Goal: Transaction & Acquisition: Obtain resource

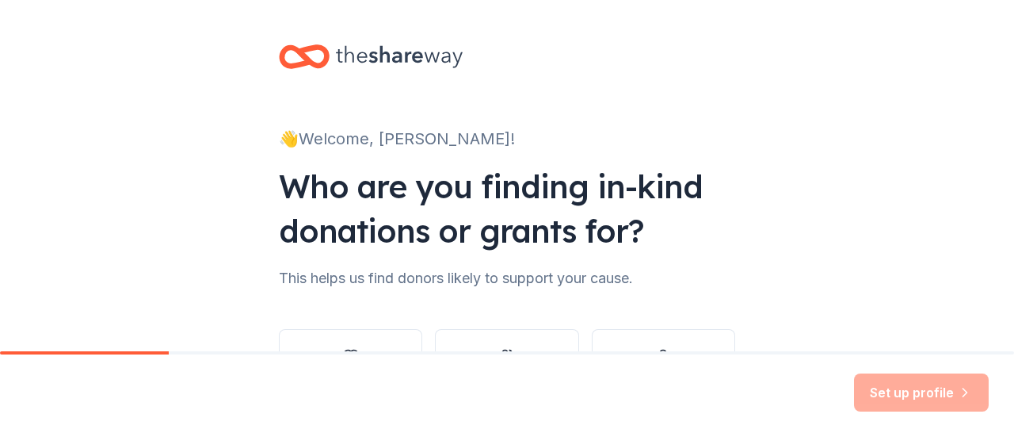
click at [682, 168] on div "Who are you finding in-kind donations or grants for?" at bounding box center [507, 208] width 457 height 89
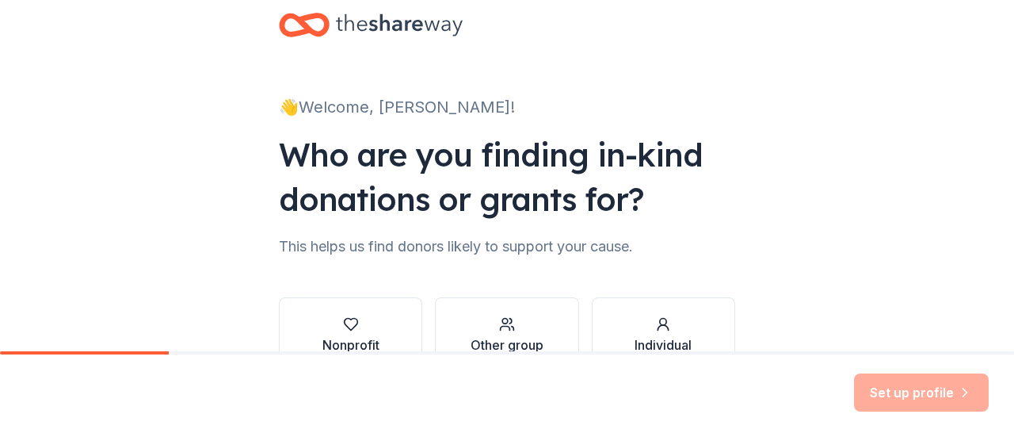
scroll to position [130, 0]
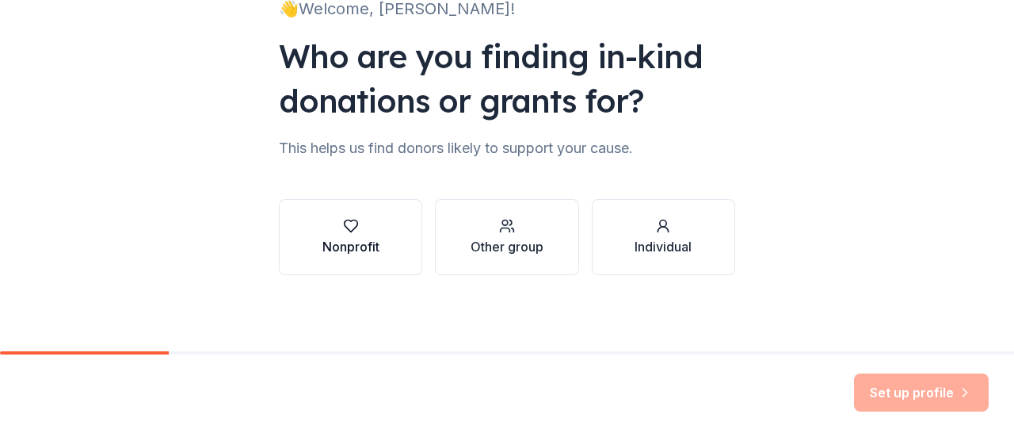
click at [343, 201] on button "Nonprofit" at bounding box center [350, 237] width 143 height 76
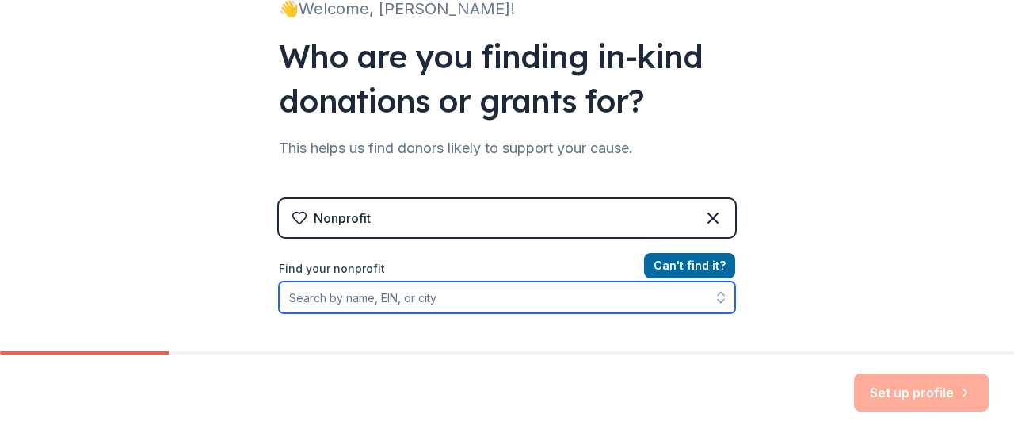
click at [399, 297] on input "Find your nonprofit" at bounding box center [507, 297] width 457 height 32
click at [431, 302] on input "Find your nonprofit" at bounding box center [507, 297] width 457 height 32
paste input "[US_EMPLOYER_IDENTIFICATION_NUMBER]"
type input "[US_EMPLOYER_IDENTIFICATION_NUMBER]"
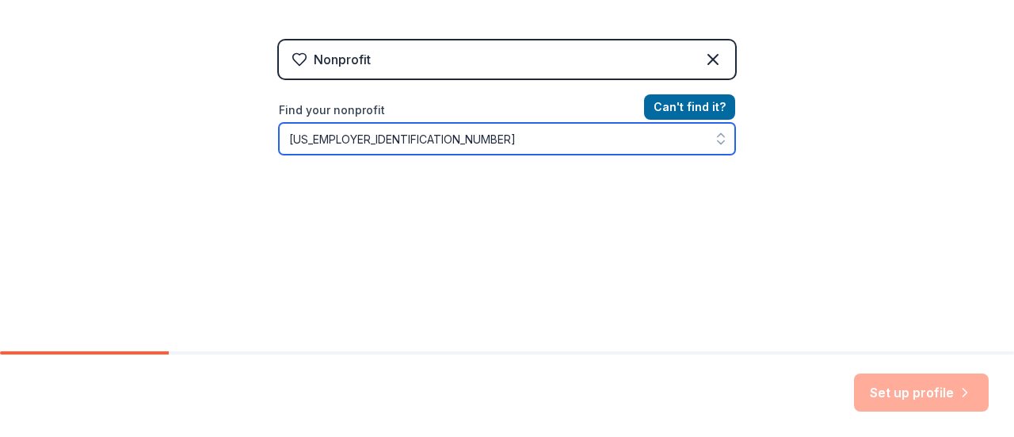
scroll to position [327, 0]
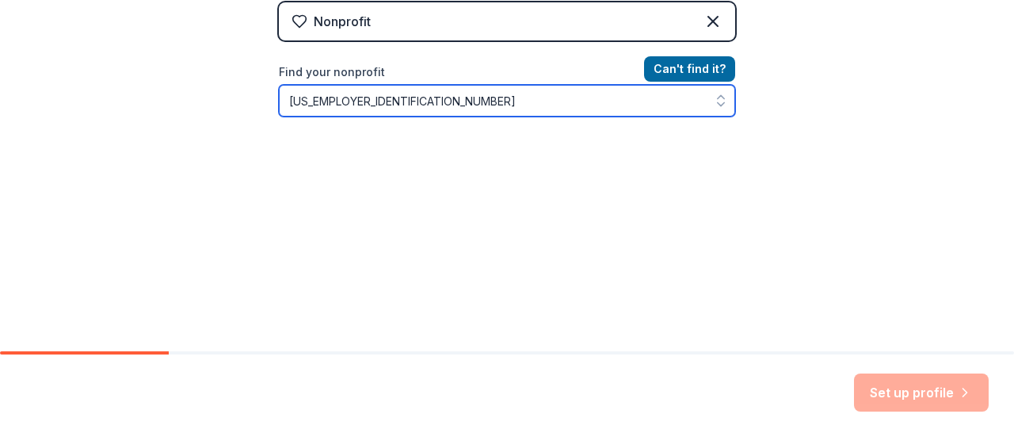
click at [374, 103] on input "06-1108984" at bounding box center [507, 101] width 457 height 32
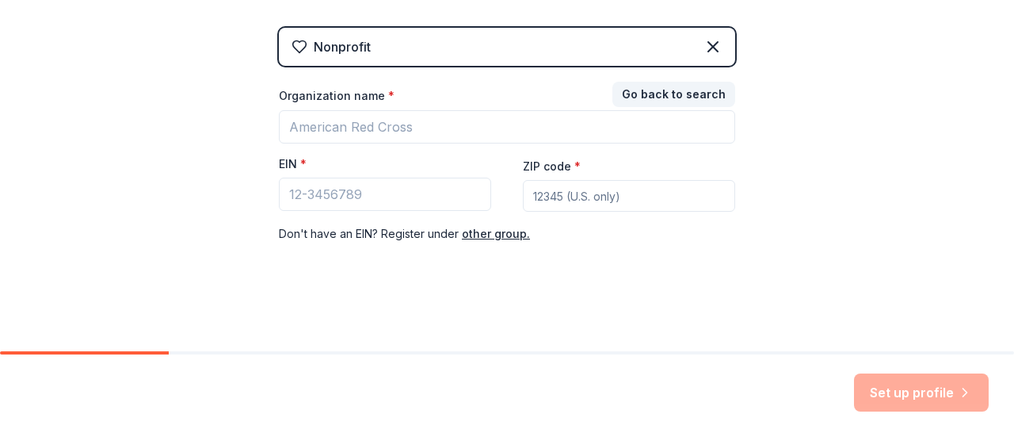
scroll to position [300, 0]
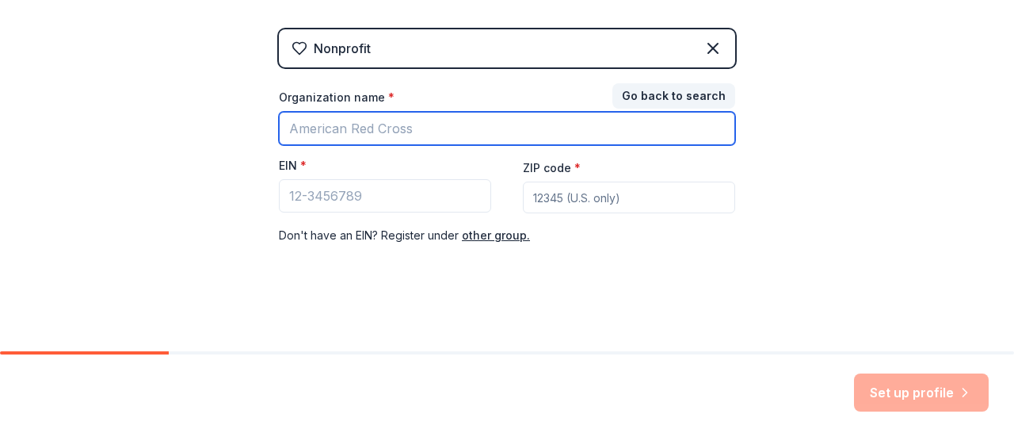
click at [373, 118] on input "Organization name *" at bounding box center [507, 128] width 457 height 33
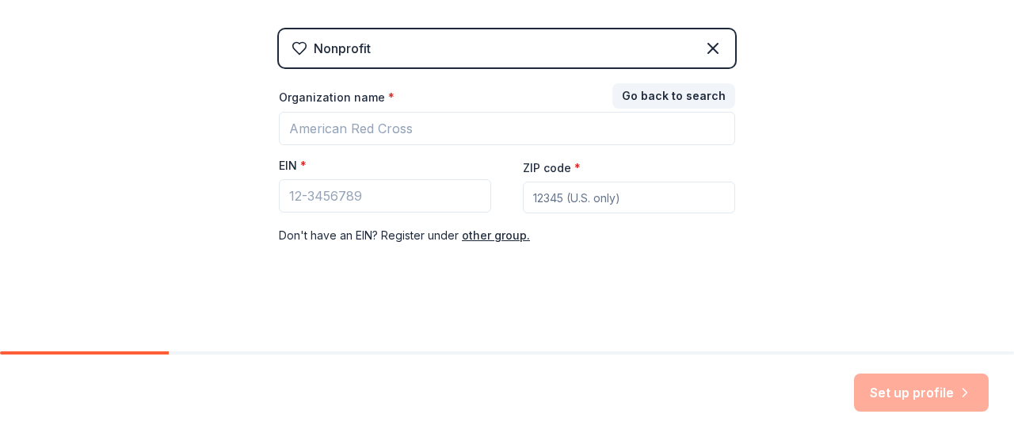
click at [217, 161] on div "👋 Welcome, Dianna! Who are you finding in-kind donations or grants for? This he…" at bounding box center [507, 26] width 1014 height 652
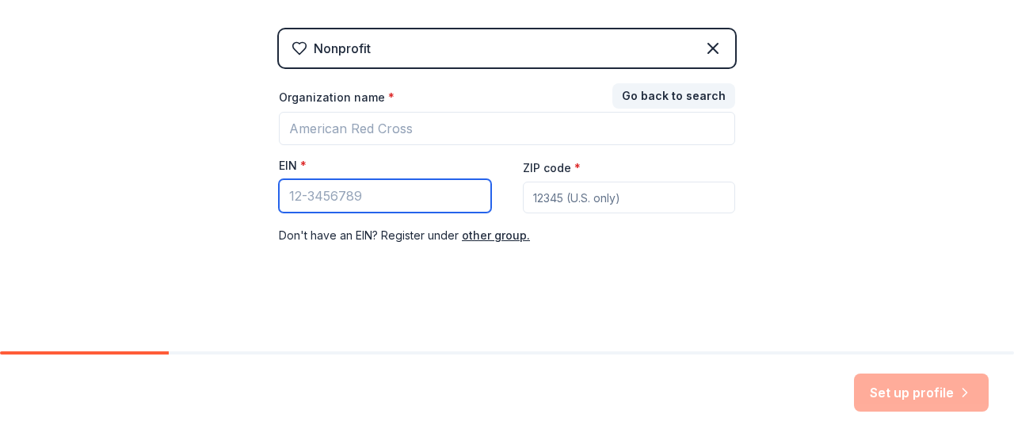
click at [314, 193] on input "EIN *" at bounding box center [385, 195] width 212 height 33
paste input "06-1108984"
type input "06-1108984"
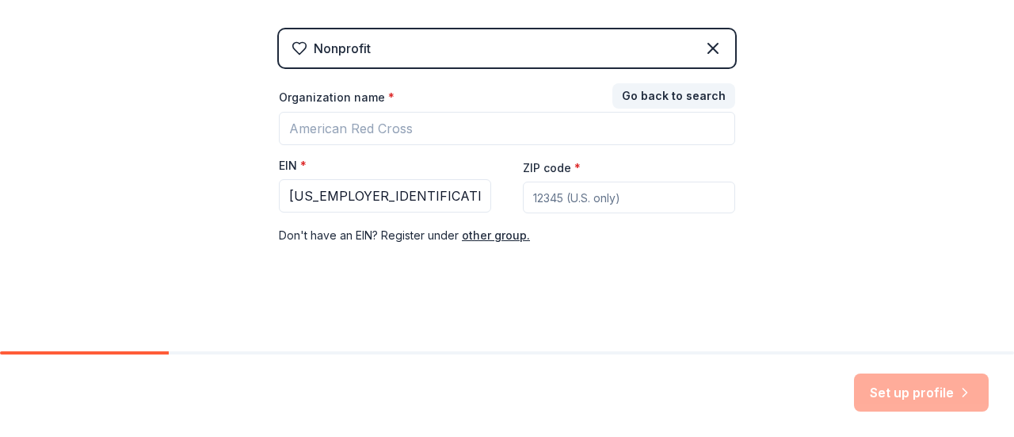
click at [231, 174] on div "👋 Welcome, Dianna! Who are you finding in-kind donations or grants for? This he…" at bounding box center [507, 26] width 1014 height 652
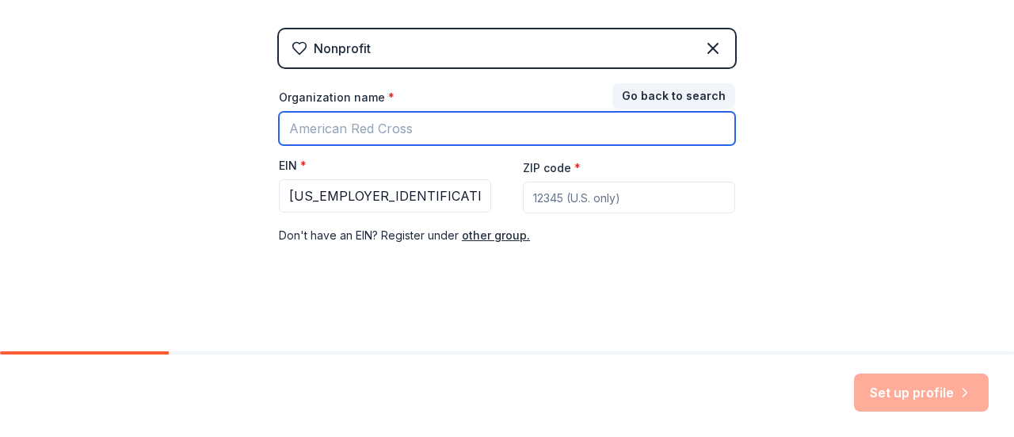
click at [316, 136] on input "Organization name *" at bounding box center [507, 128] width 457 height 33
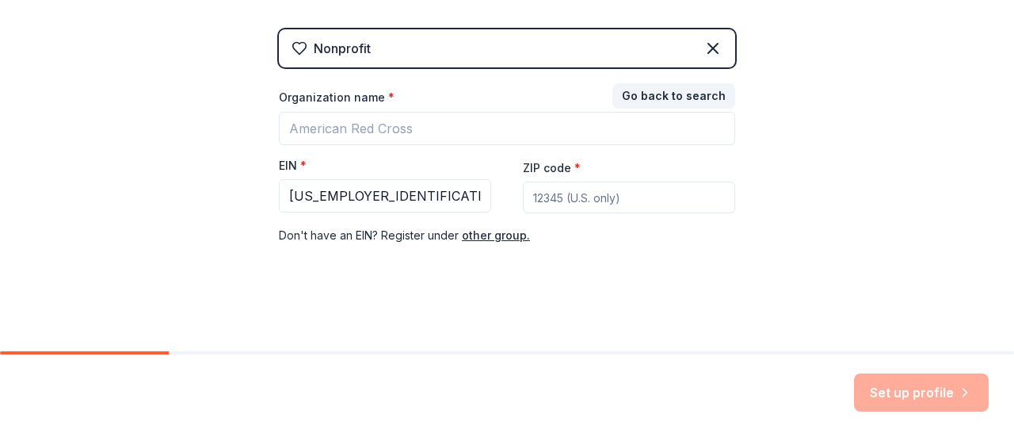
click at [148, 172] on div "👋 Welcome, Dianna! Who are you finding in-kind donations or grants for? This he…" at bounding box center [507, 26] width 1014 height 652
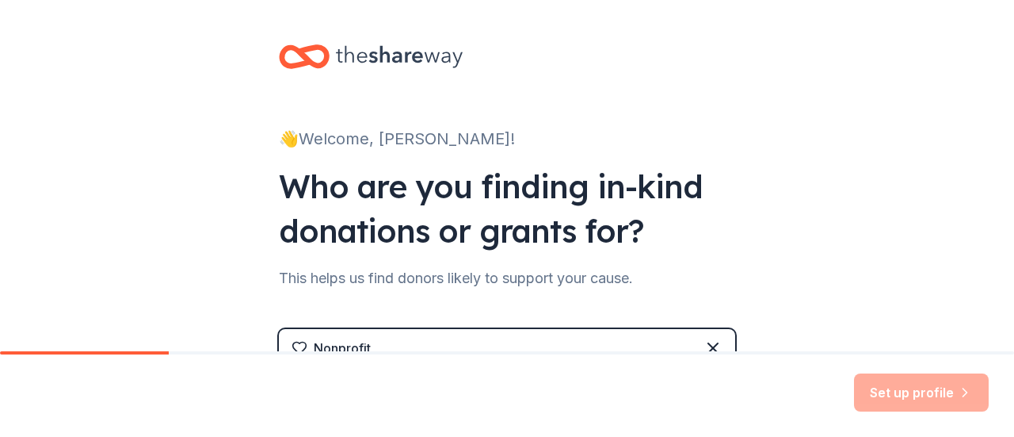
scroll to position [0, 0]
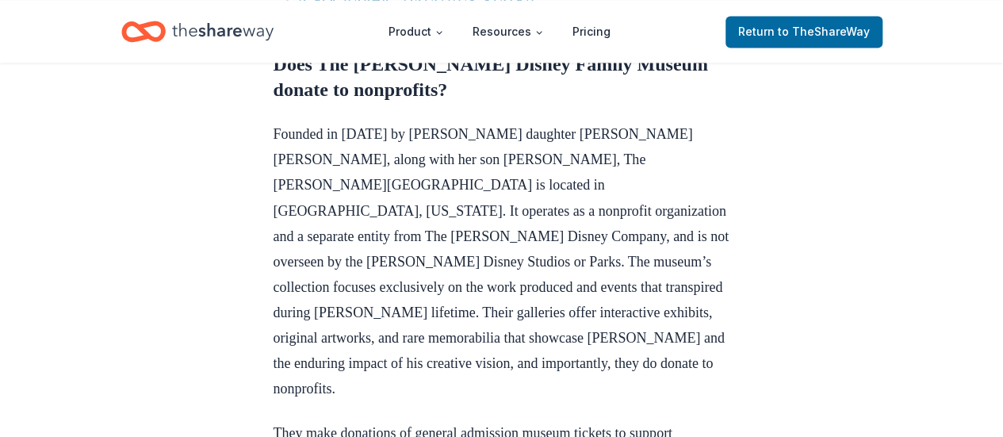
scroll to position [1268, 0]
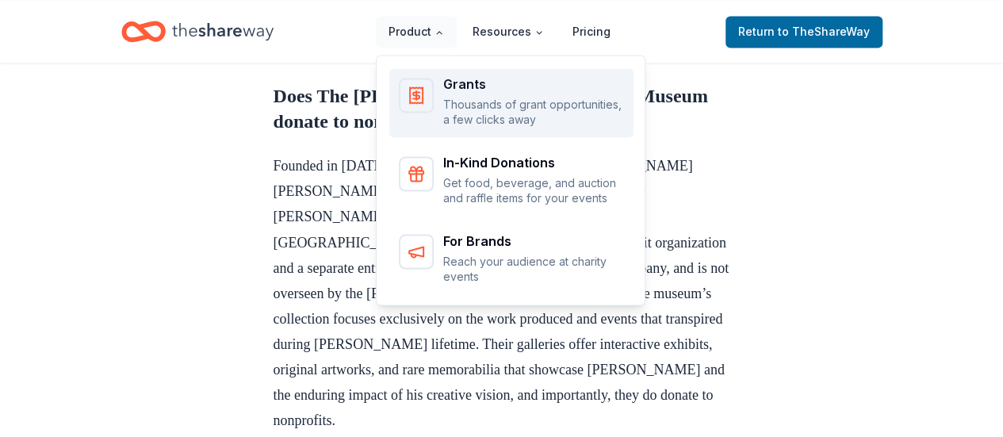
click at [482, 102] on p "Thousands of grant opportunities, a few clicks away" at bounding box center [533, 112] width 181 height 31
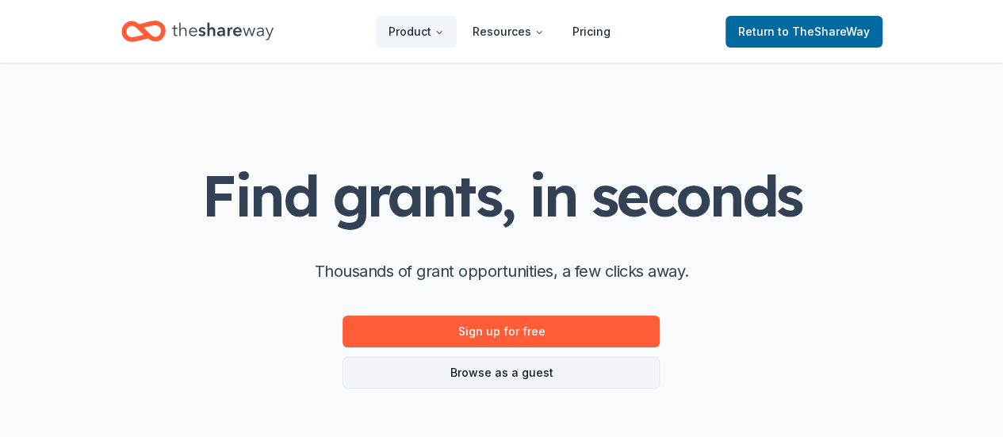
click at [519, 375] on link "Browse as a guest" at bounding box center [500, 373] width 317 height 32
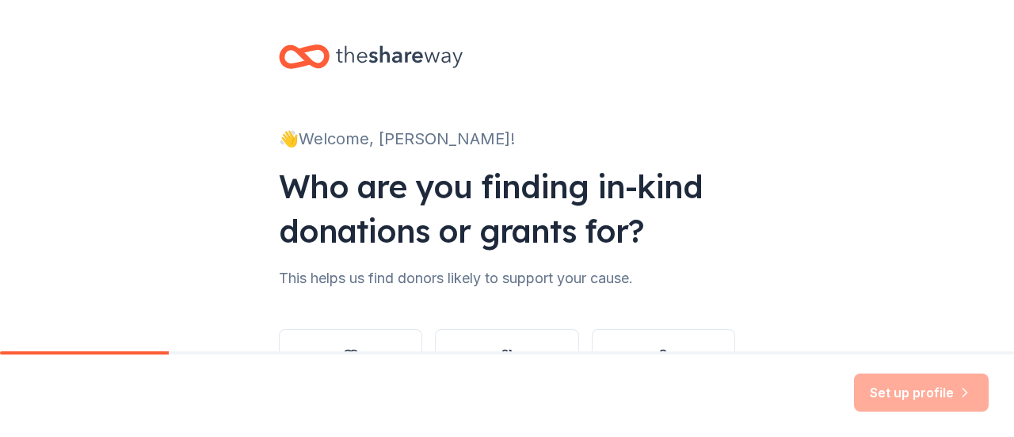
click at [661, 185] on div "Who are you finding in-kind donations or grants for?" at bounding box center [507, 208] width 457 height 89
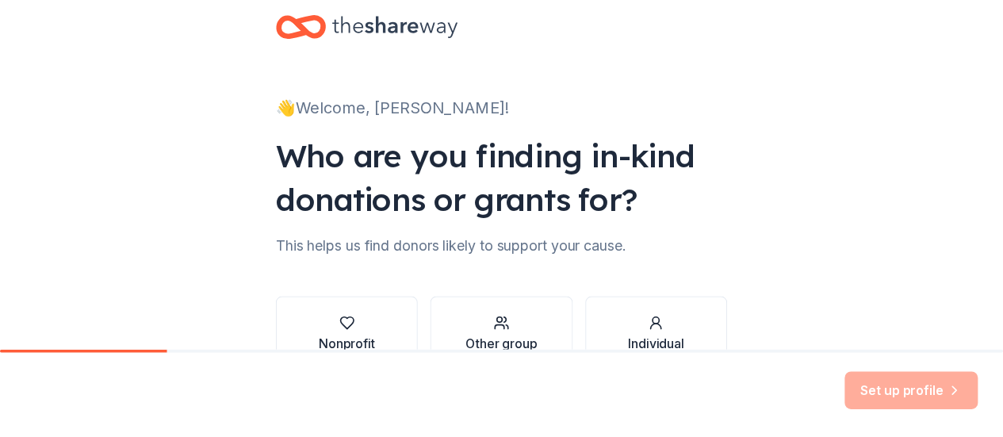
scroll to position [130, 0]
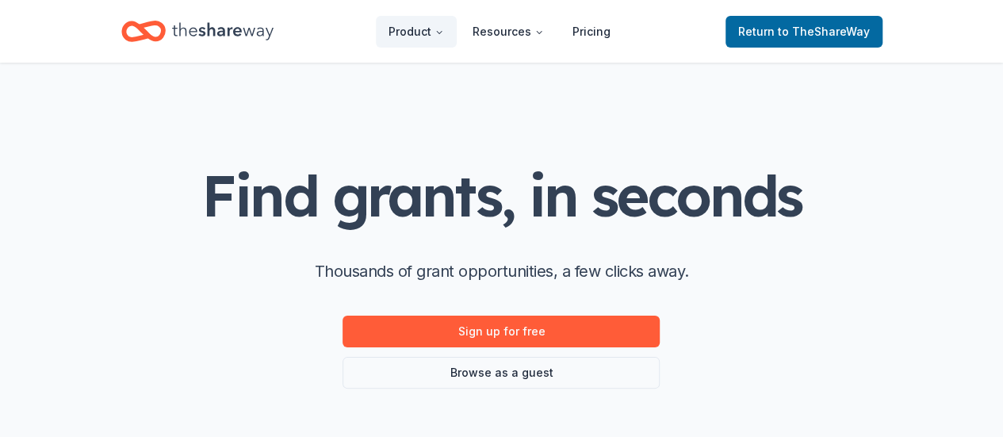
click at [136, 215] on div "Find grants, in seconds Thousands of grant opportunities, a few clicks away. Si…" at bounding box center [502, 251] width 812 height 376
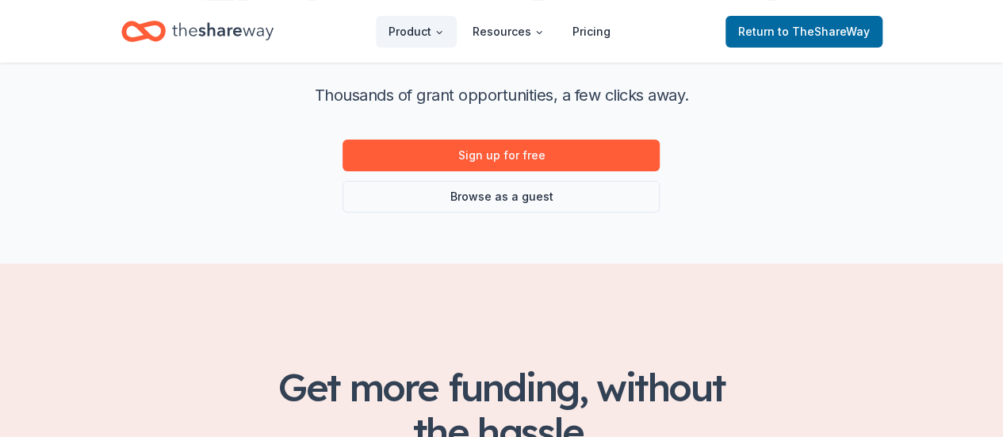
scroll to position [222, 0]
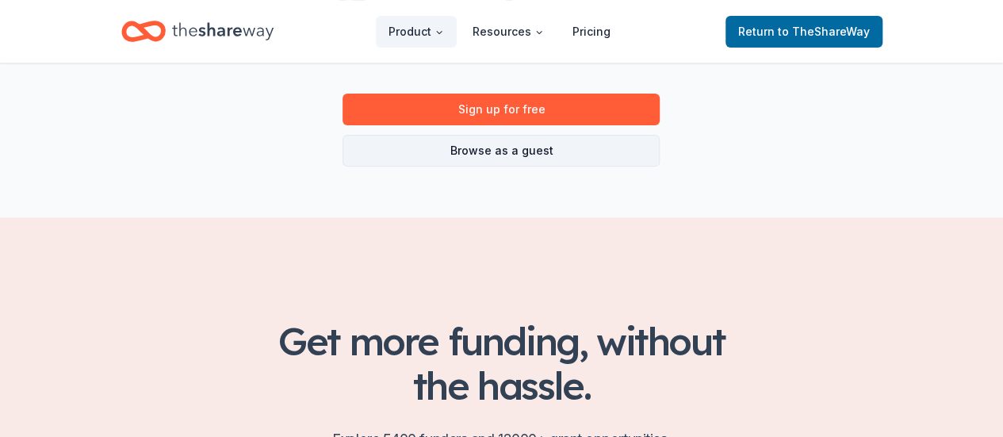
click at [507, 156] on link "Browse as a guest" at bounding box center [500, 151] width 317 height 32
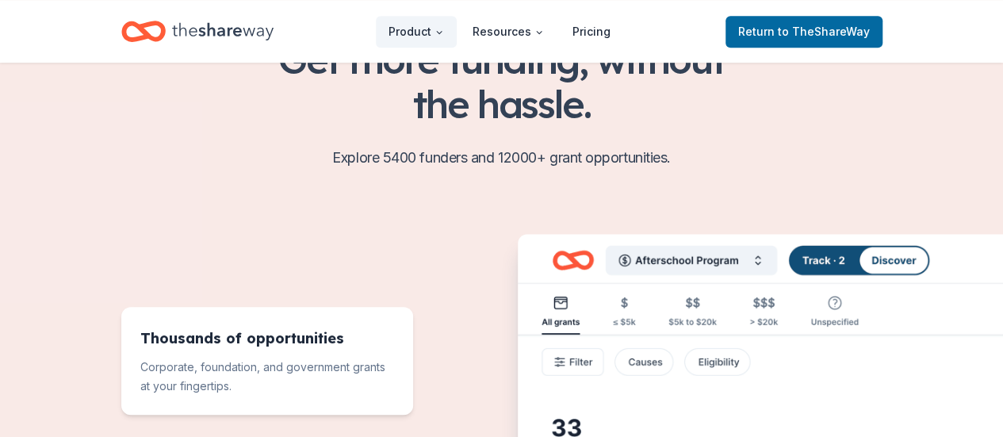
scroll to position [539, 0]
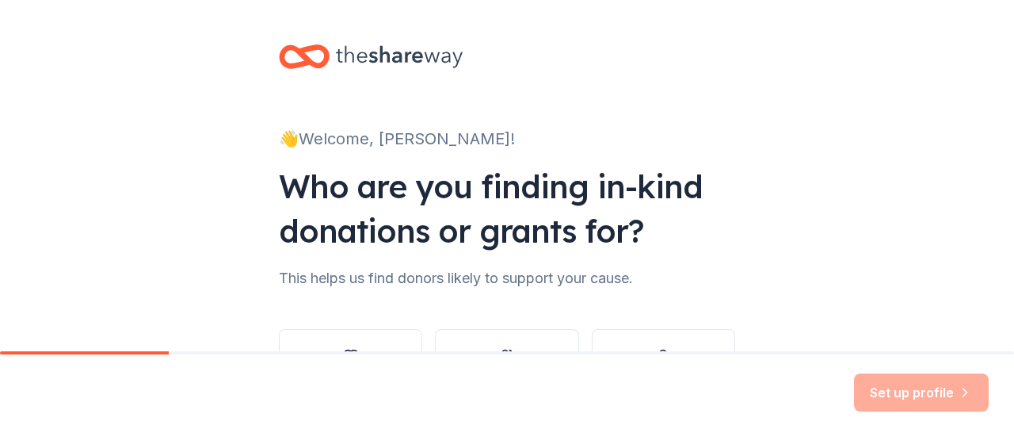
click at [377, 337] on button "Nonprofit" at bounding box center [350, 367] width 143 height 76
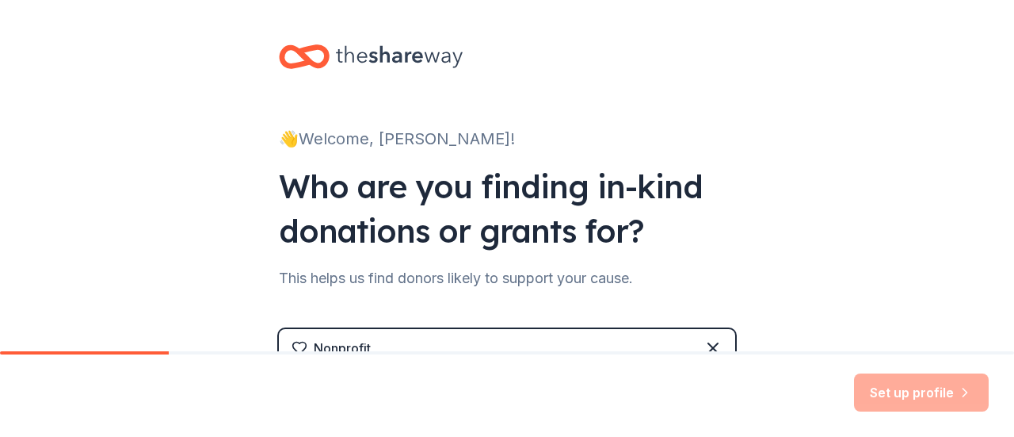
click at [215, 246] on div "👋 Welcome, Dianna! Who are you finding in-kind donations or grants for? This he…" at bounding box center [507, 339] width 1014 height 678
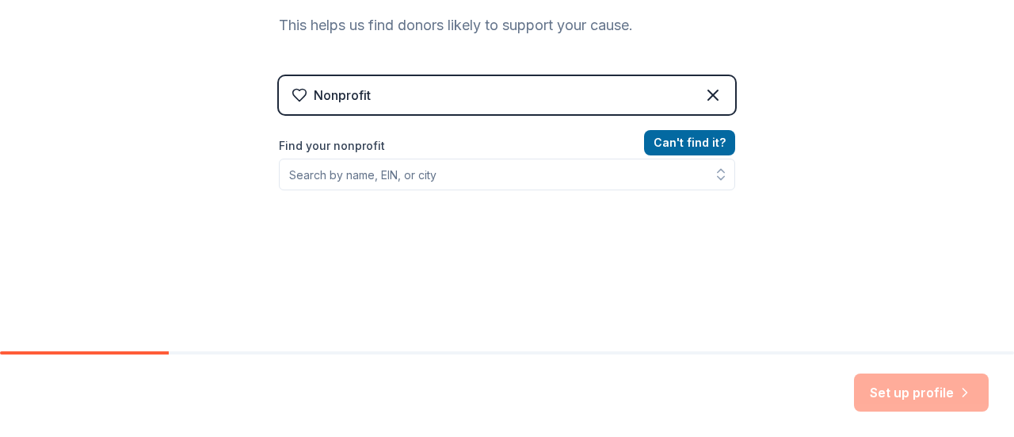
scroll to position [285, 0]
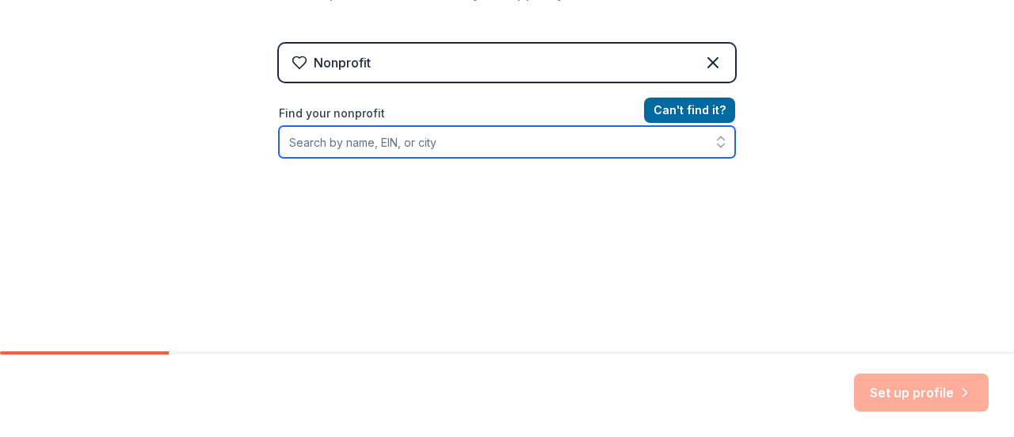
click at [453, 139] on input "Find your nonprofit" at bounding box center [507, 142] width 457 height 32
type input "sa"
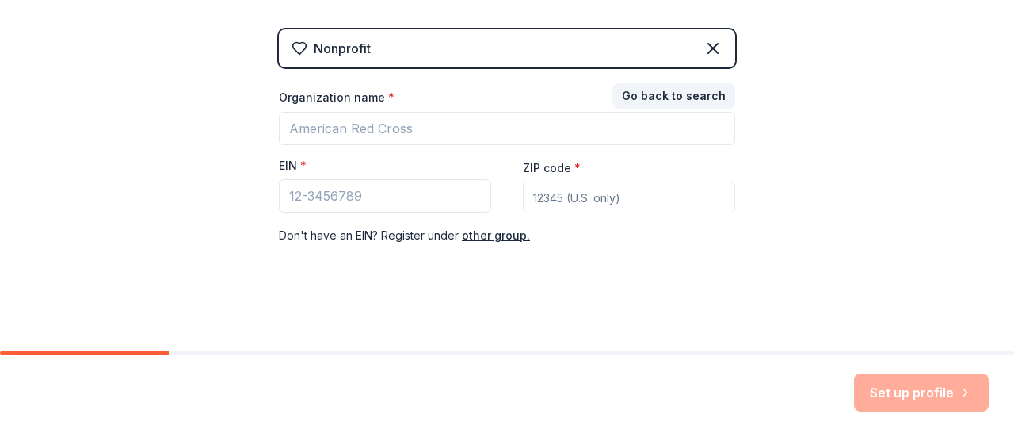
scroll to position [0, 0]
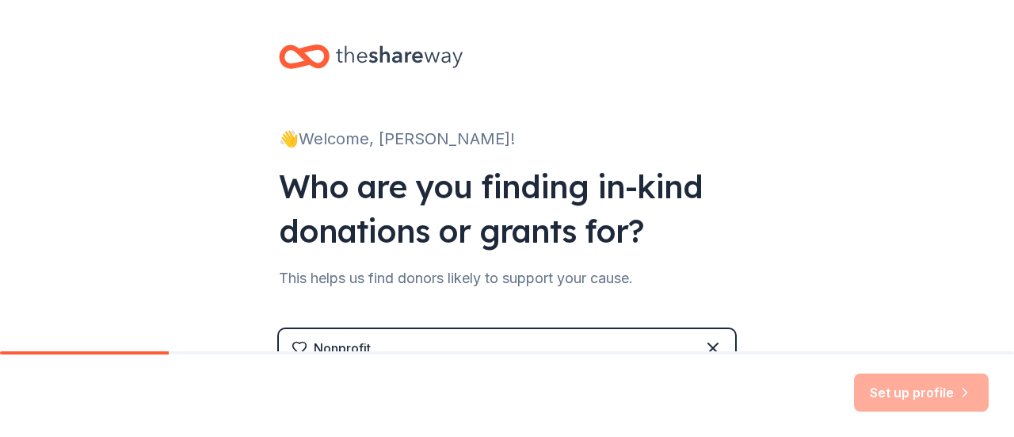
click at [301, 59] on icon at bounding box center [313, 57] width 28 height 18
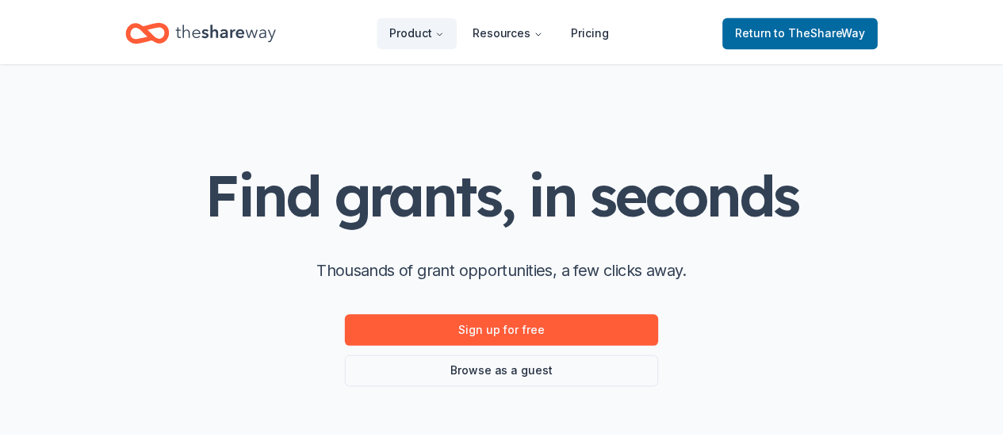
scroll to position [539, 0]
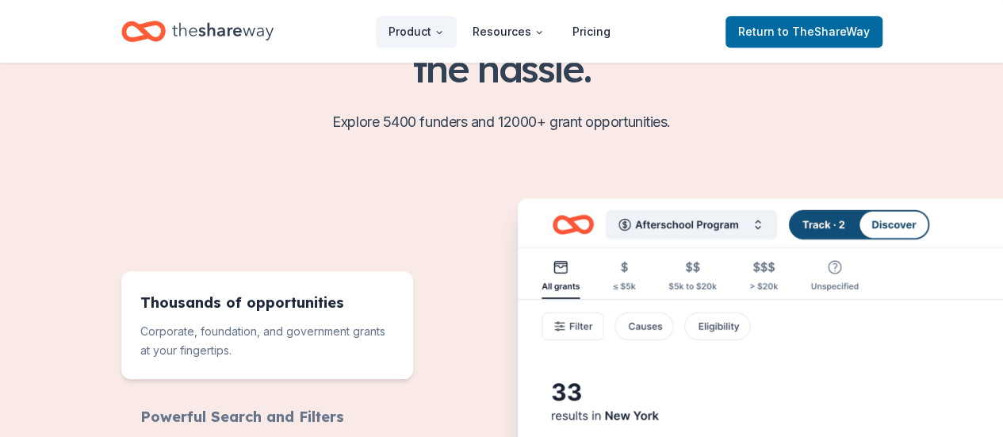
click at [92, 155] on div "Features for running your books" at bounding box center [501, 353] width 1003 height 907
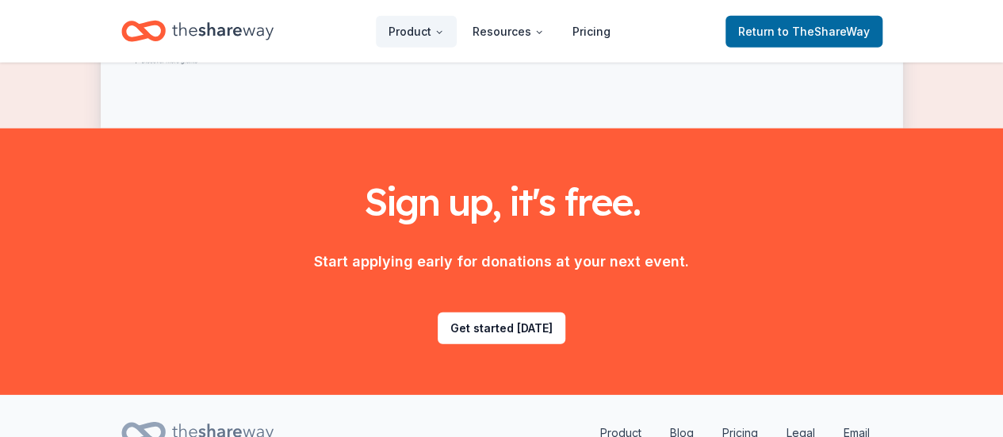
scroll to position [2208, 0]
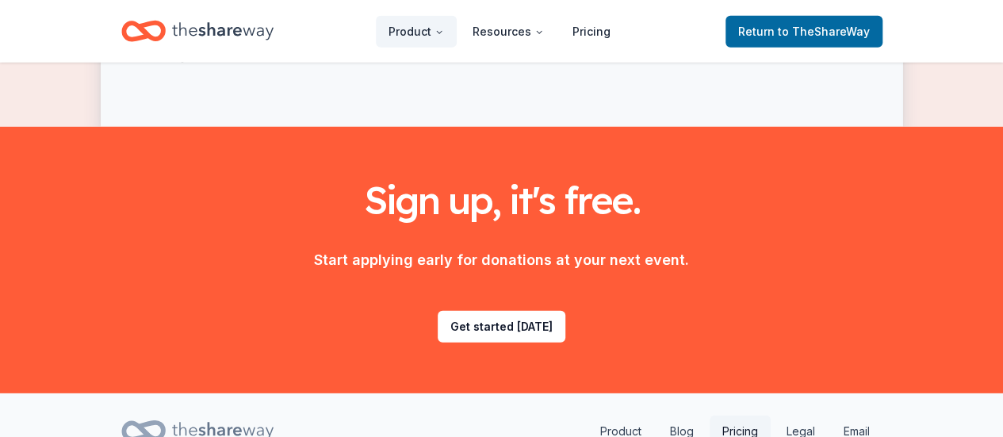
click at [755, 415] on link "Pricing" at bounding box center [739, 431] width 61 height 32
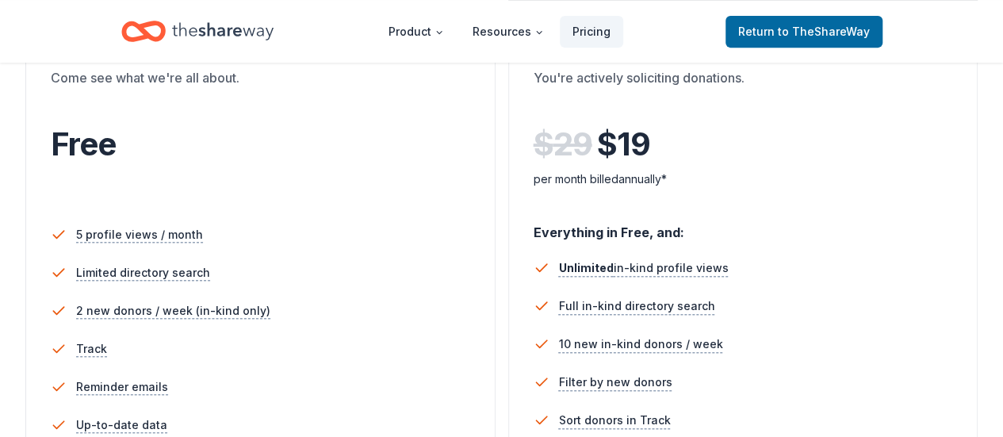
scroll to position [380, 0]
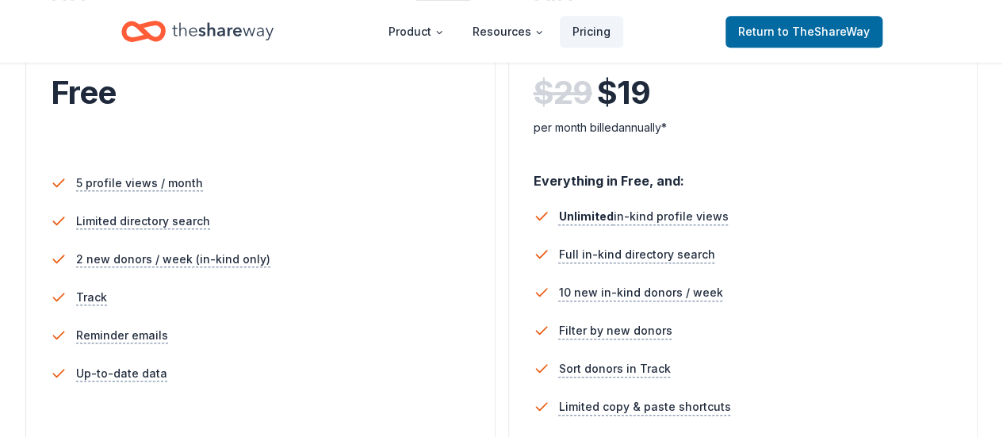
scroll to position [2208, 0]
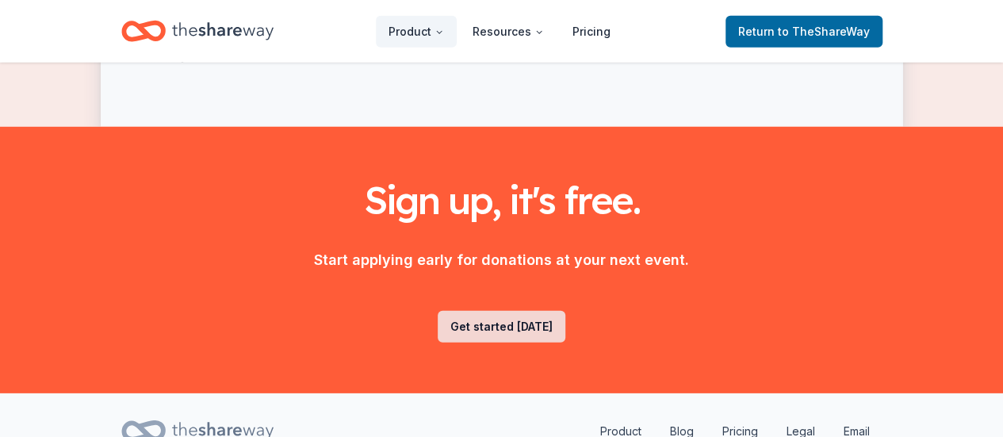
click at [457, 311] on link "Get started today" at bounding box center [502, 327] width 128 height 32
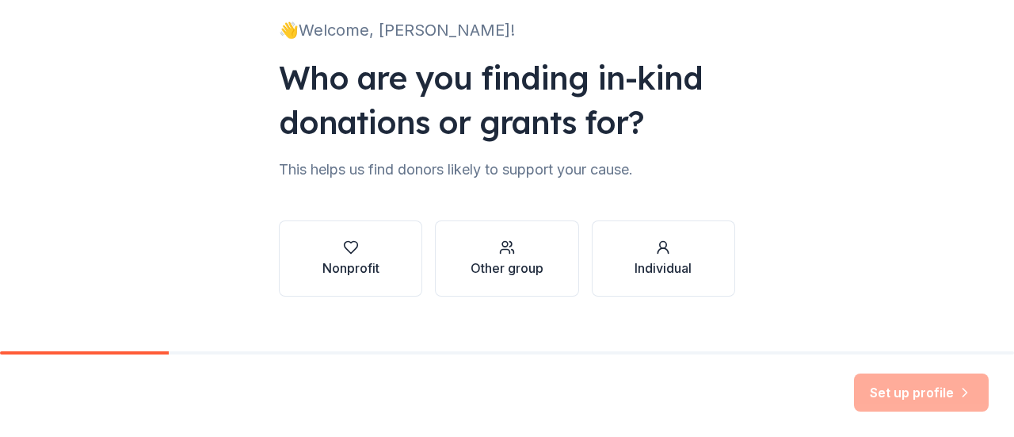
scroll to position [130, 0]
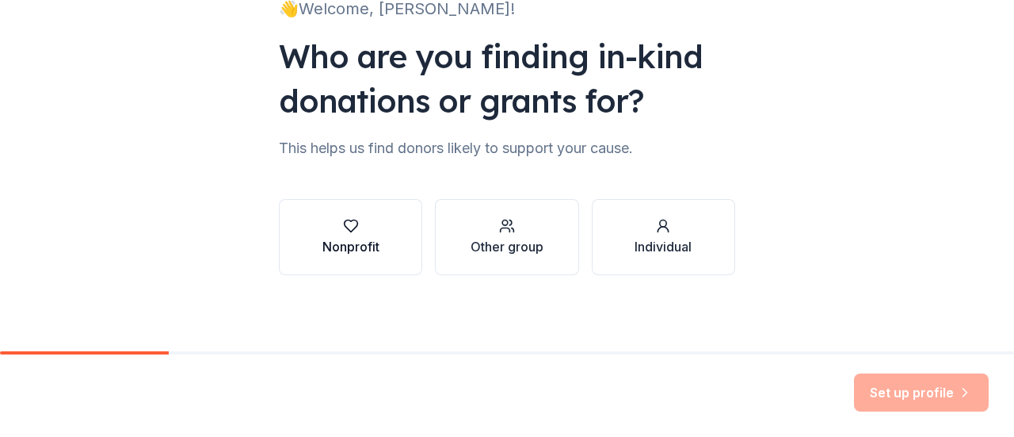
click at [365, 227] on div "button" at bounding box center [351, 226] width 57 height 16
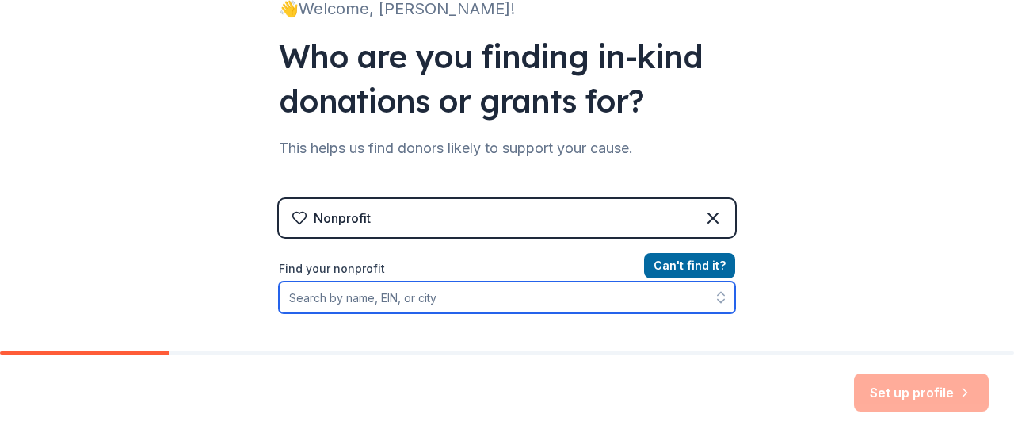
click at [386, 295] on input "Find your nonprofit" at bounding box center [507, 297] width 457 height 32
paste input "06-1108984"
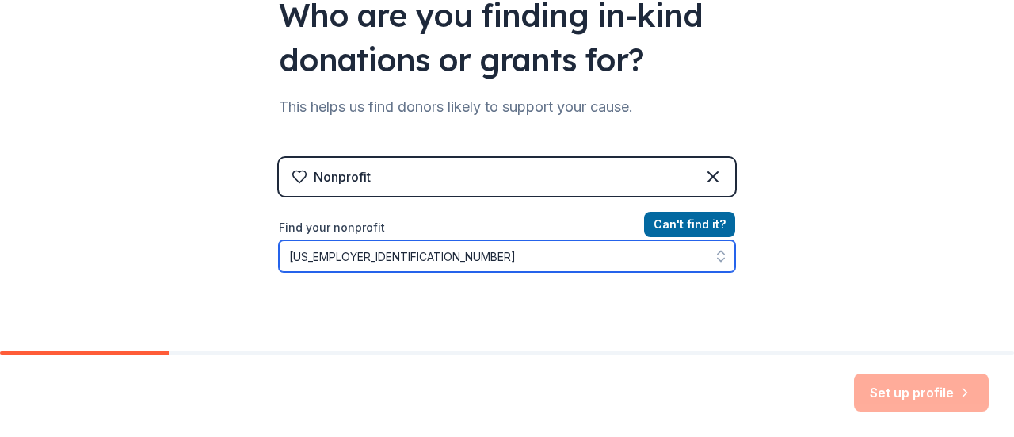
click at [305, 251] on input "06-1108984" at bounding box center [507, 256] width 457 height 32
click at [369, 259] on input "061108984" at bounding box center [507, 256] width 457 height 32
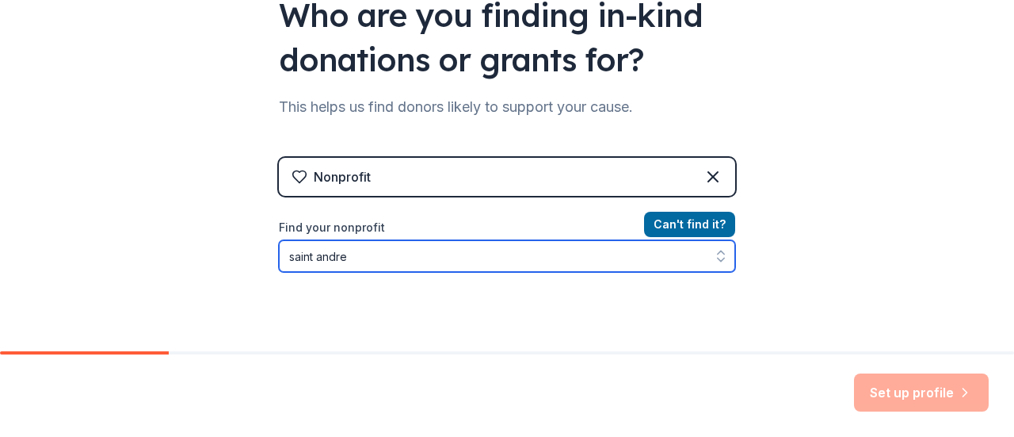
type input "saint andrew"
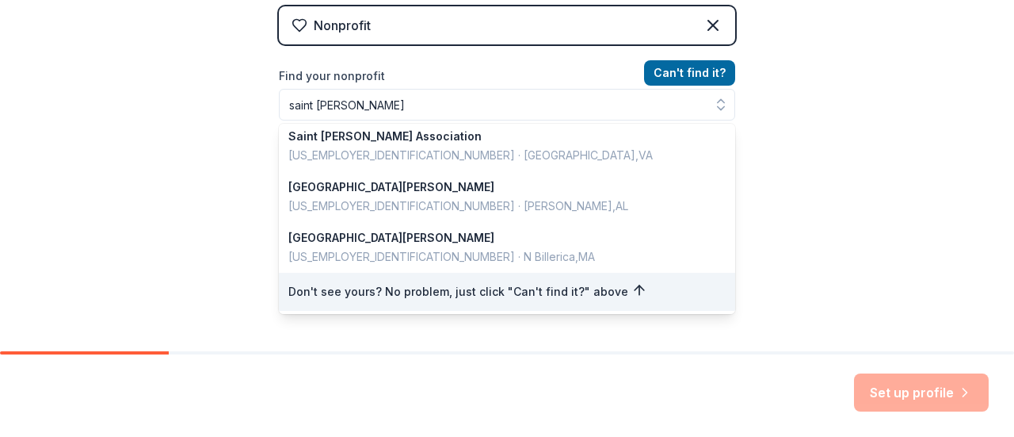
scroll to position [300, 0]
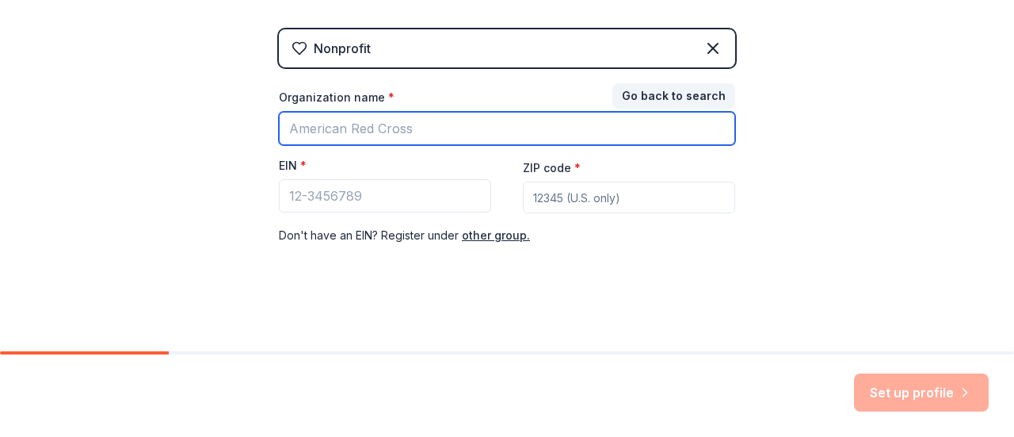
click at [483, 117] on input "Organization name *" at bounding box center [507, 128] width 457 height 33
type input "Saint Andrew's Day School"
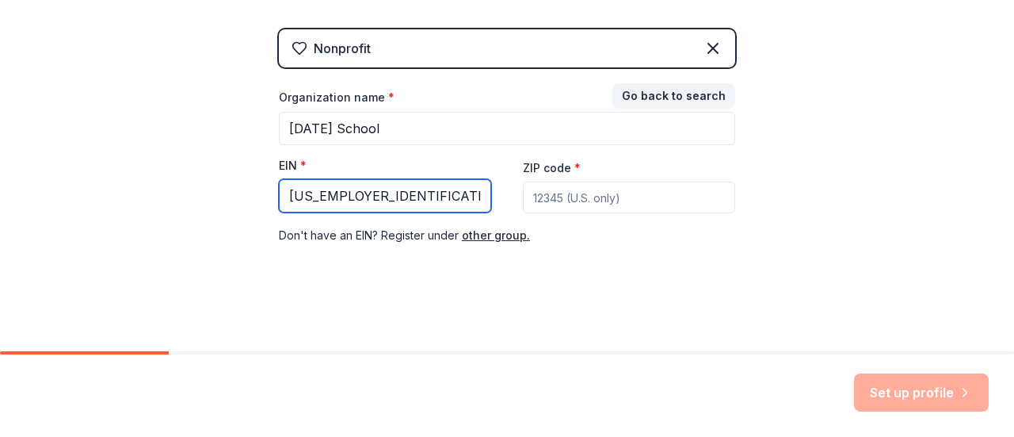
type input "06-1108984"
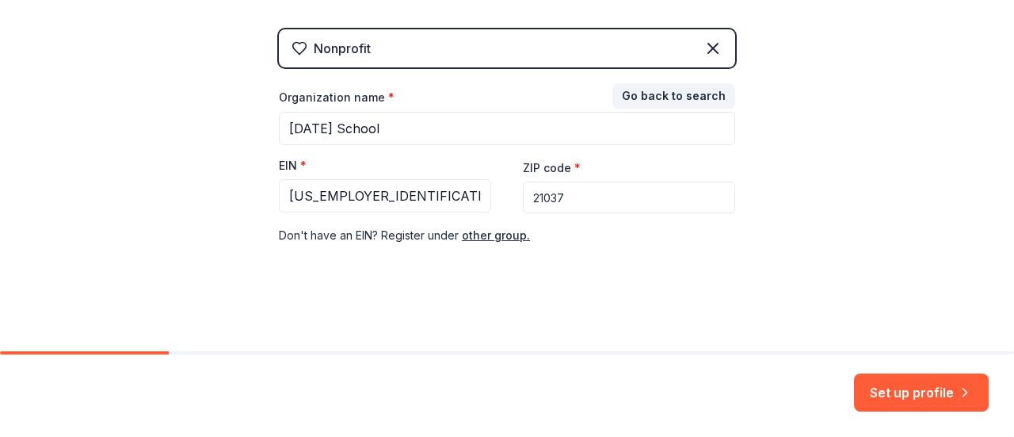
type input "21037"
click at [930, 397] on button "Set up profile" at bounding box center [921, 392] width 135 height 38
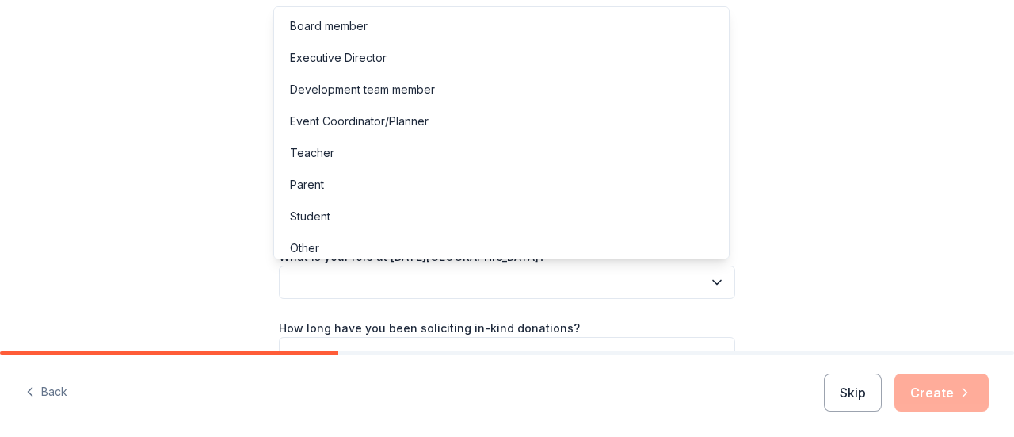
click at [342, 279] on button "button" at bounding box center [507, 282] width 457 height 33
click at [338, 183] on div "Parent" at bounding box center [501, 185] width 449 height 32
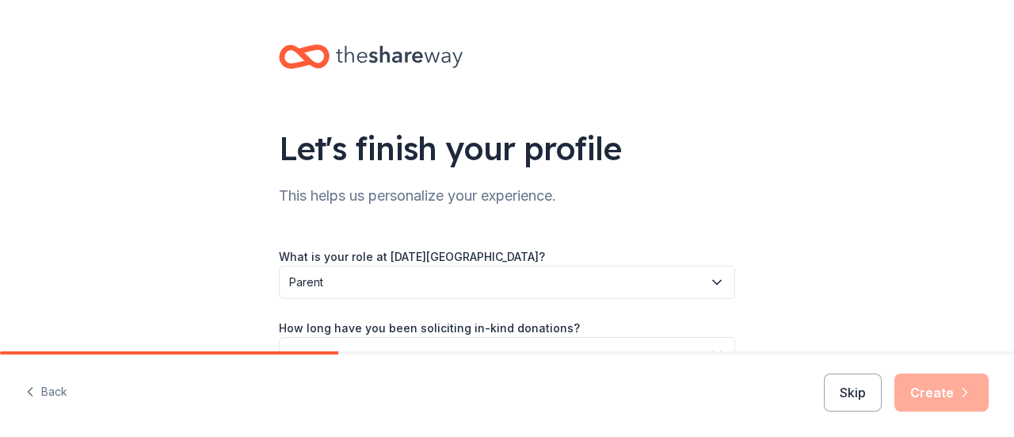
click at [202, 234] on div "Let's finish your profile This helps us personalize your experience. What is yo…" at bounding box center [507, 259] width 1014 height 518
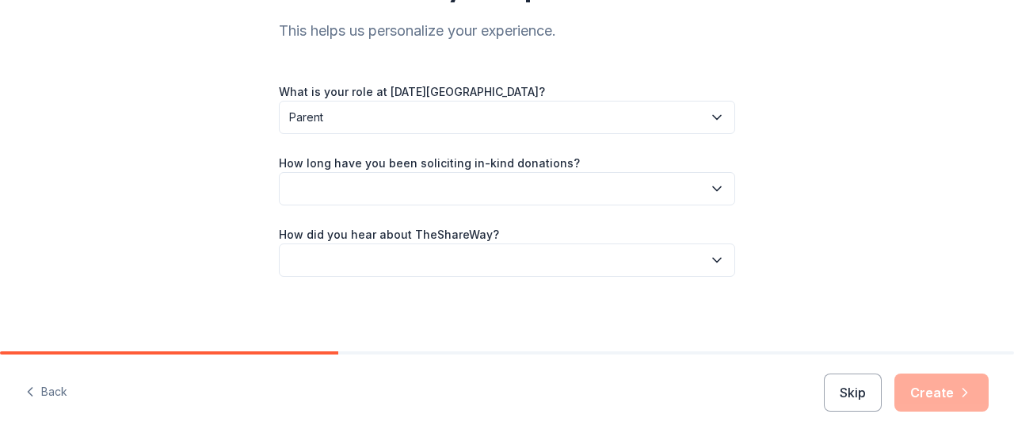
scroll to position [166, 0]
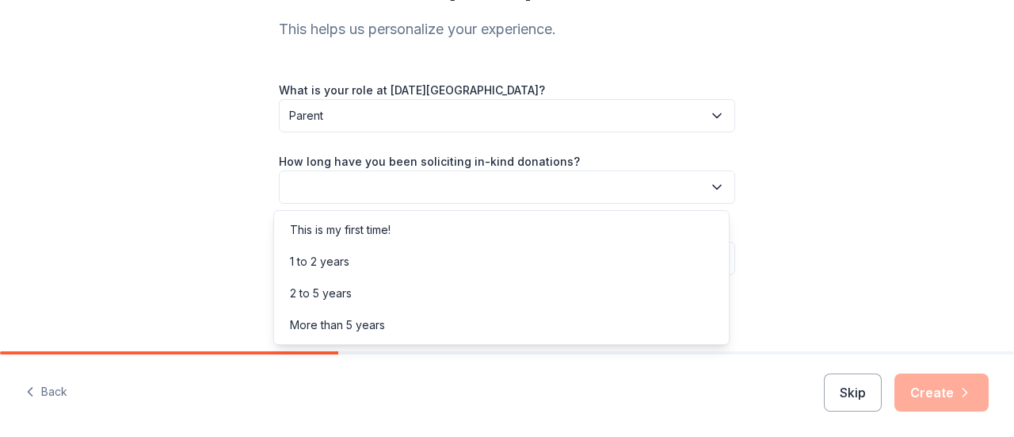
click at [363, 178] on button "button" at bounding box center [507, 186] width 457 height 33
click at [351, 261] on div "1 to 2 years" at bounding box center [501, 262] width 449 height 32
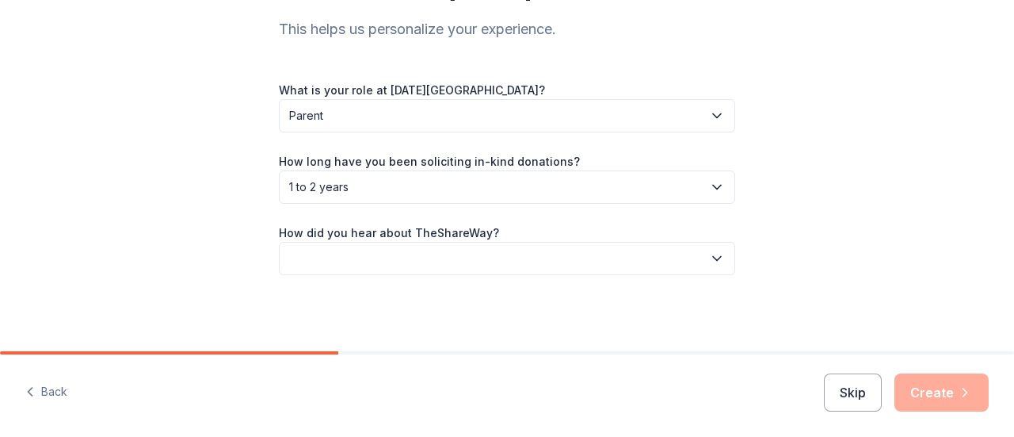
click at [314, 255] on button "button" at bounding box center [507, 258] width 457 height 33
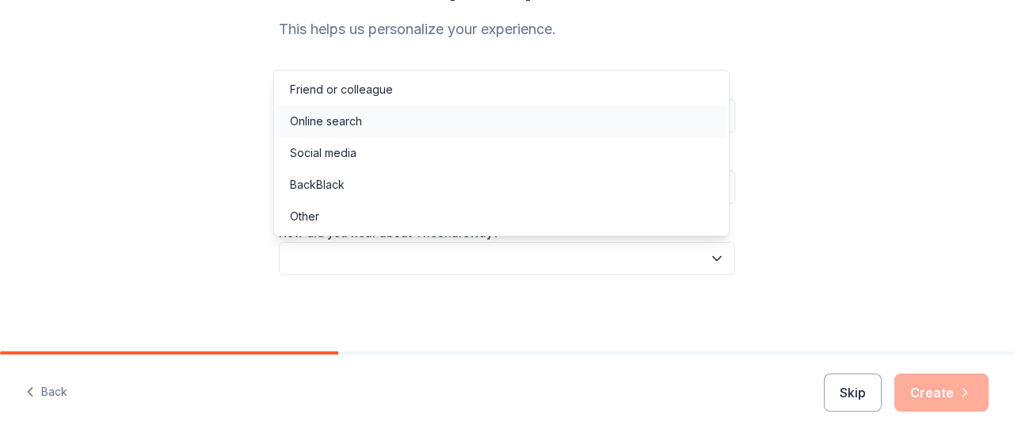
click at [333, 128] on div "Online search" at bounding box center [326, 121] width 72 height 19
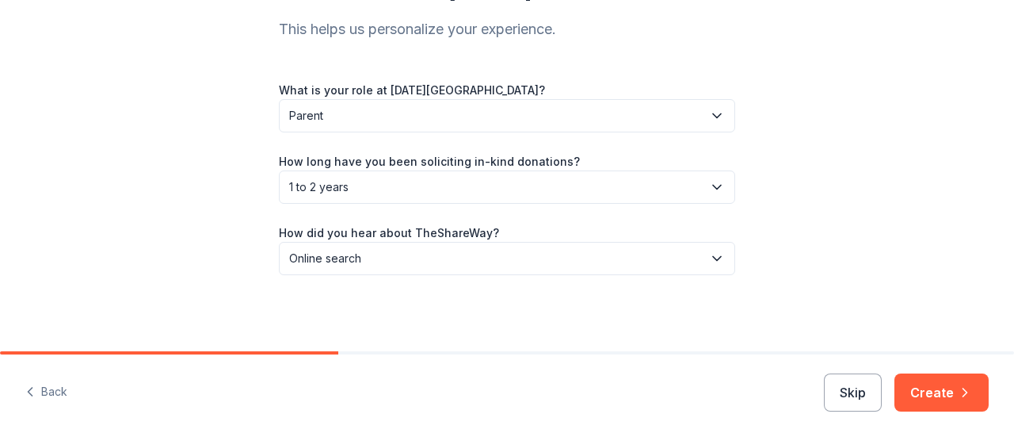
click at [207, 191] on div "Let's finish your profile This helps us personalize your experience. What is yo…" at bounding box center [507, 93] width 1014 height 518
click at [953, 379] on button "Create" at bounding box center [942, 392] width 94 height 38
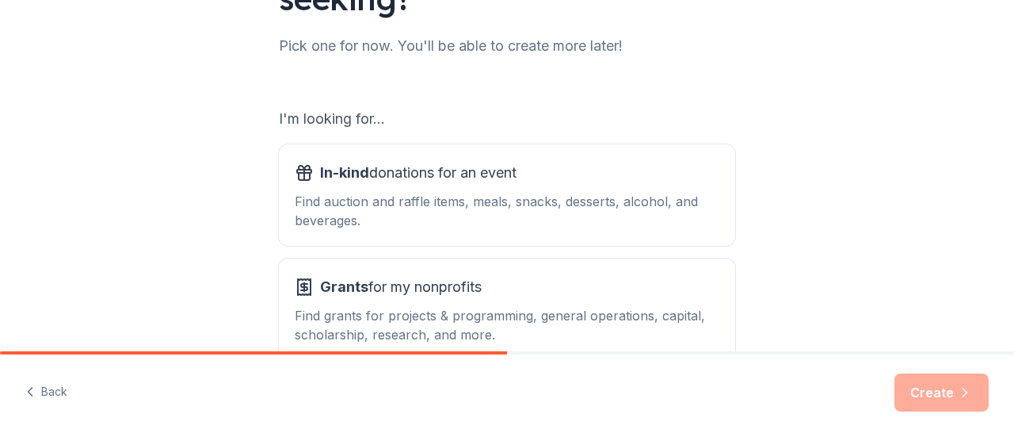
scroll to position [195, 0]
click at [882, 259] on div "What type of support are you seeking? Pick one for now. You'll be able to creat…" at bounding box center [507, 125] width 1014 height 640
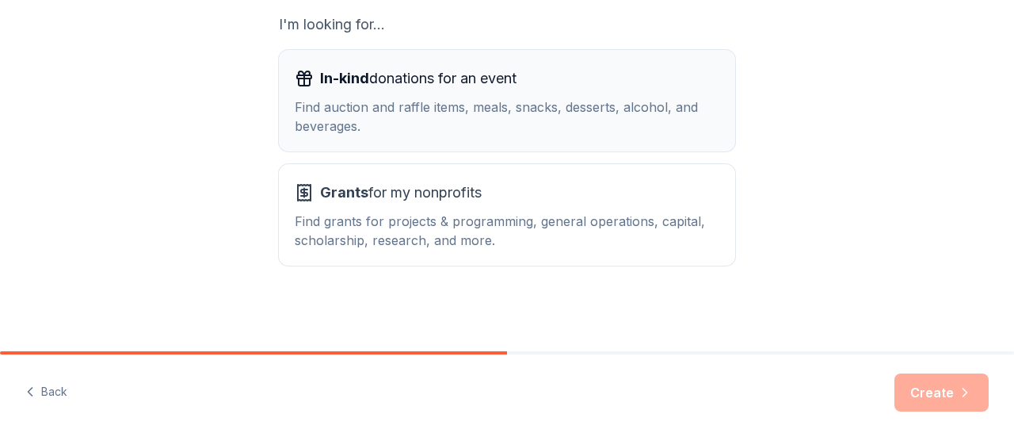
click at [585, 124] on div "Find auction and raffle items, meals, snacks, desserts, alcohol, and beverages." at bounding box center [507, 116] width 425 height 38
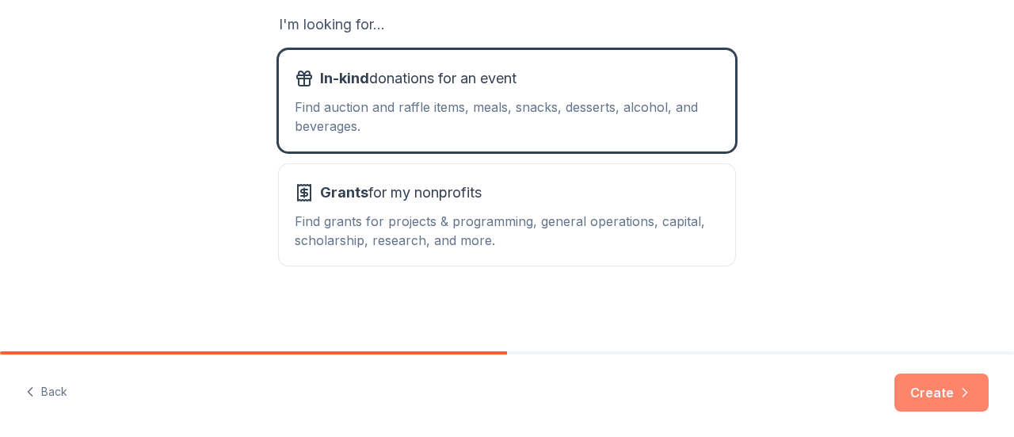
click at [928, 392] on button "Create" at bounding box center [942, 392] width 94 height 38
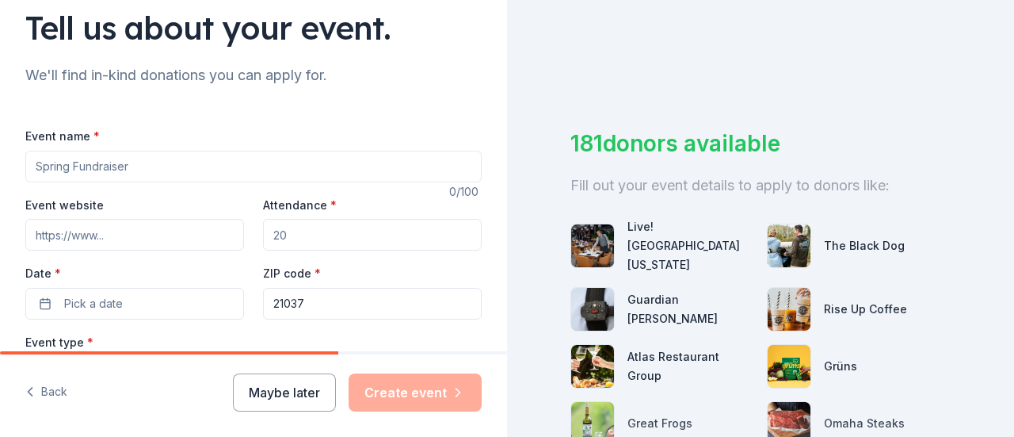
scroll to position [141, 0]
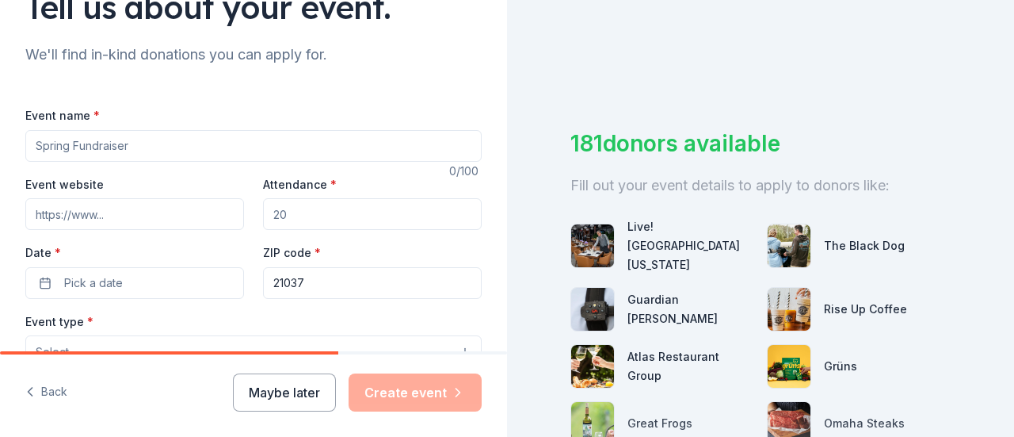
click at [288, 143] on input "Event name *" at bounding box center [253, 146] width 457 height 32
type input "Spring Gala Auction"
type input "150"
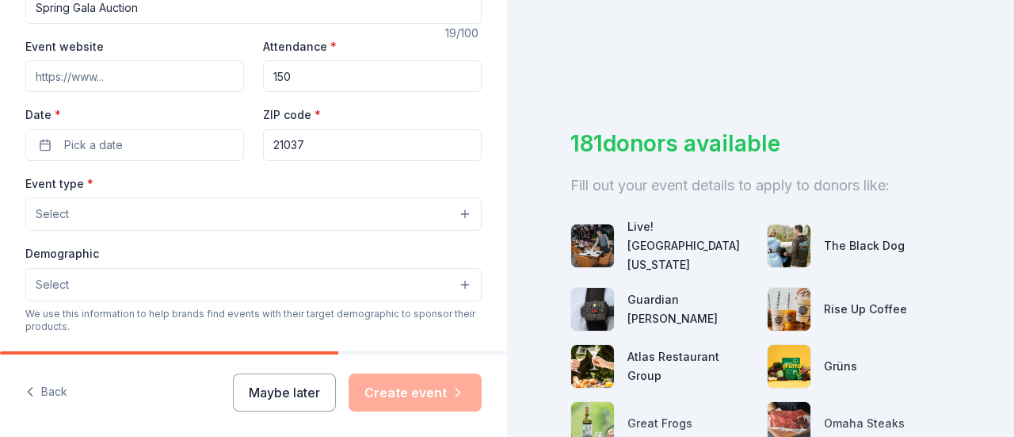
scroll to position [280, 0]
click at [271, 402] on button "Maybe later" at bounding box center [284, 392] width 103 height 38
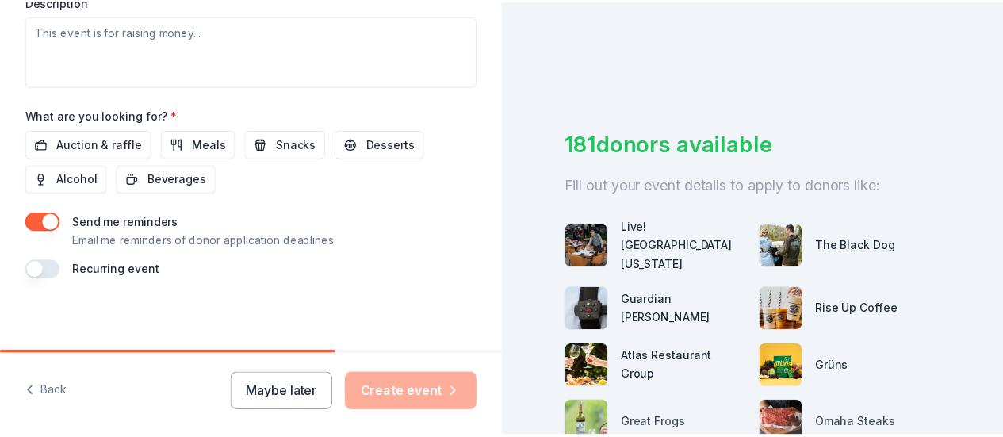
scroll to position [0, 0]
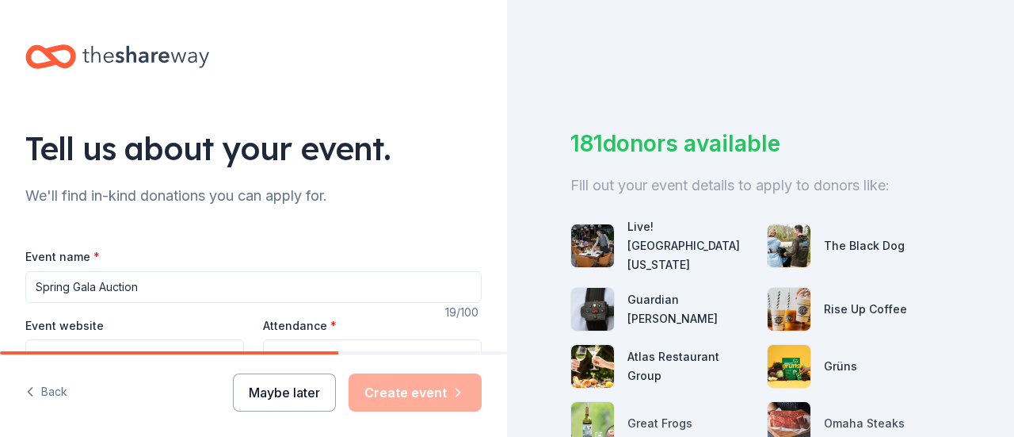
click at [274, 392] on button "Maybe later" at bounding box center [284, 392] width 103 height 38
click at [52, 375] on div "Back Maybe later Create event" at bounding box center [253, 395] width 507 height 82
click at [52, 394] on button "Back" at bounding box center [46, 392] width 42 height 33
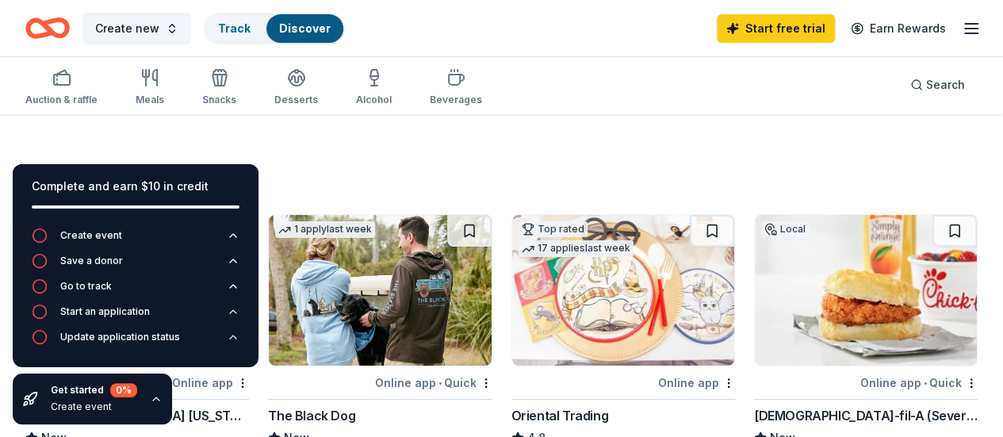
click at [400, 167] on div "299 results" at bounding box center [501, 179] width 952 height 32
click at [154, 392] on icon "button" at bounding box center [156, 398] width 13 height 13
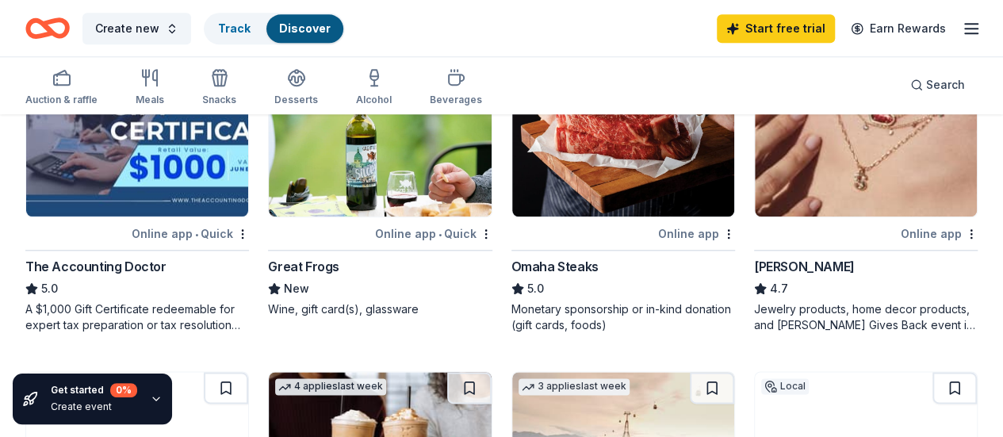
scroll to position [888, 0]
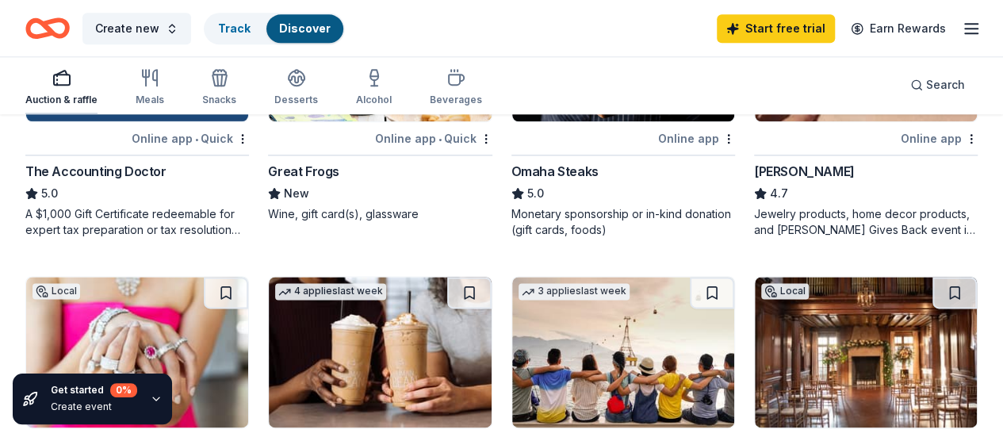
click at [62, 97] on div "Auction & raffle" at bounding box center [61, 100] width 72 height 13
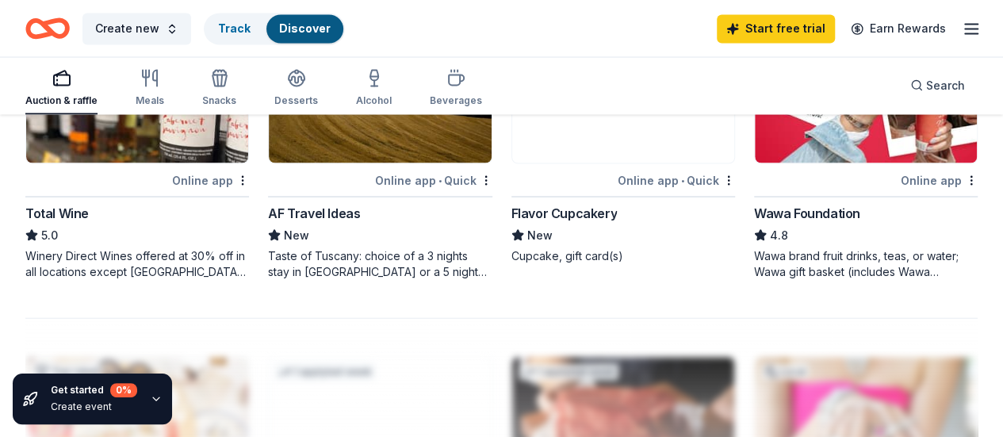
scroll to position [1490, 0]
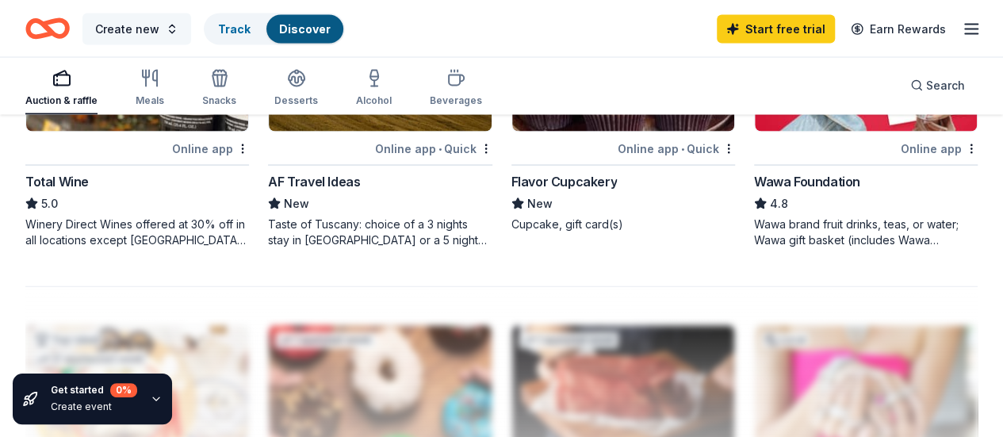
click at [157, 32] on span "Create new" at bounding box center [127, 28] width 64 height 19
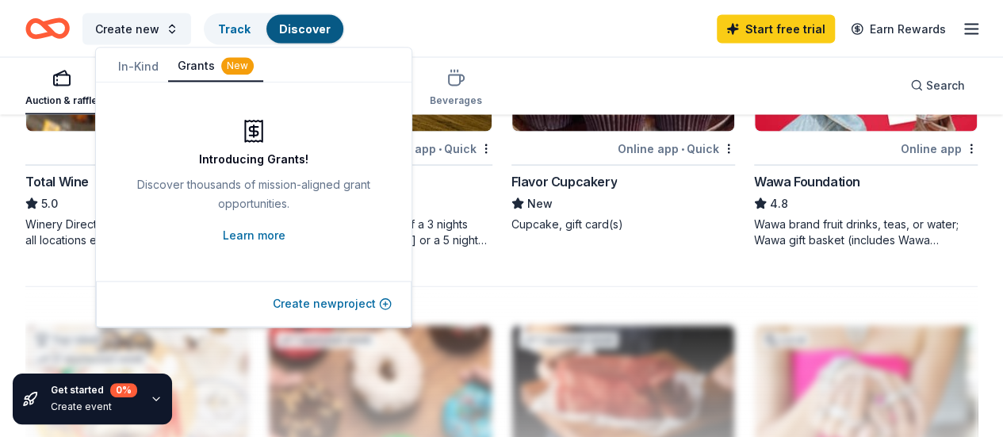
click at [358, 311] on button "Create new project" at bounding box center [332, 303] width 119 height 19
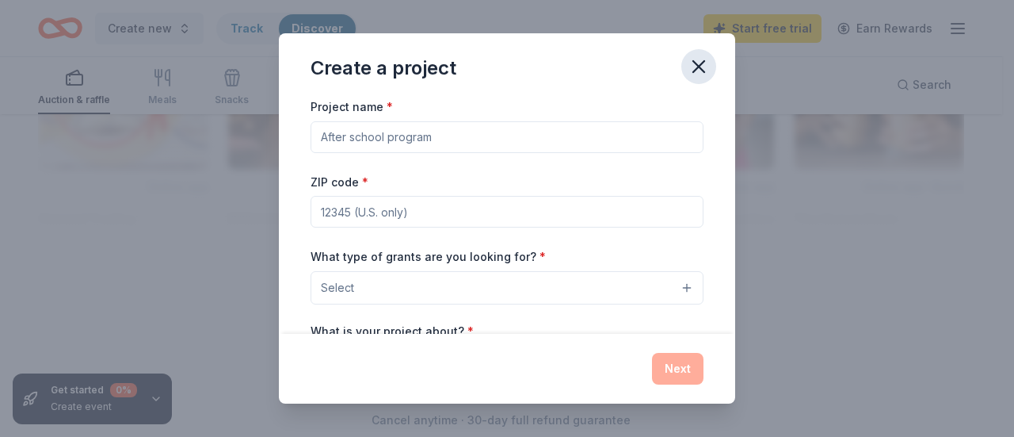
click at [701, 66] on icon "button" at bounding box center [699, 66] width 22 height 22
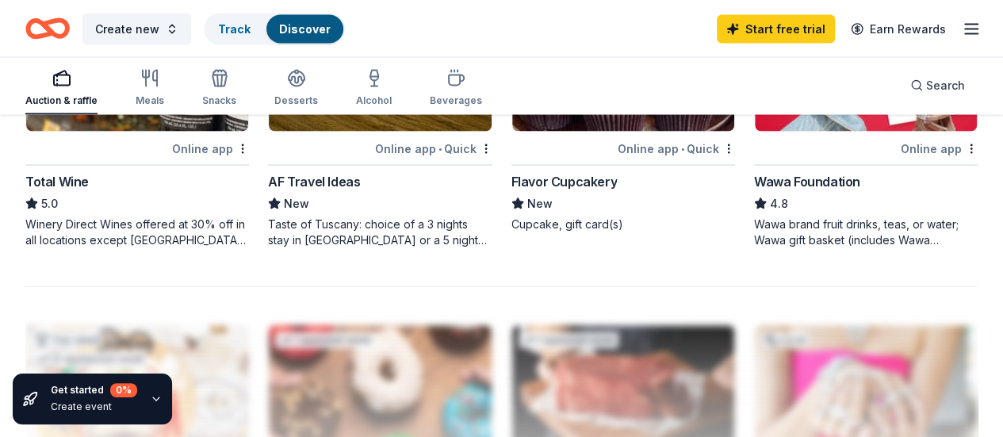
click at [965, 33] on line "button" at bounding box center [971, 33] width 13 height 0
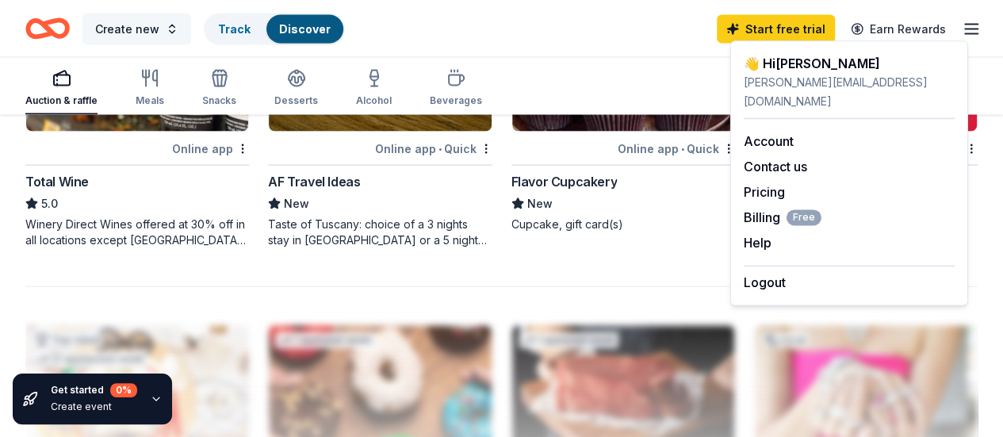
click at [155, 28] on span "Create new" at bounding box center [127, 28] width 64 height 19
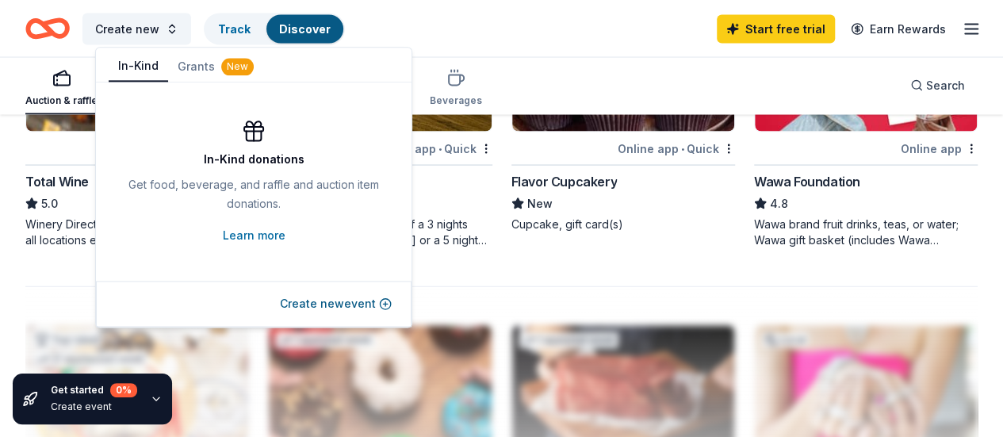
click at [139, 66] on button "In-Kind" at bounding box center [138, 67] width 59 height 30
click at [493, 63] on div "Auction & raffle Meals Snacks Desserts Alcohol Beverages Search" at bounding box center [501, 84] width 952 height 59
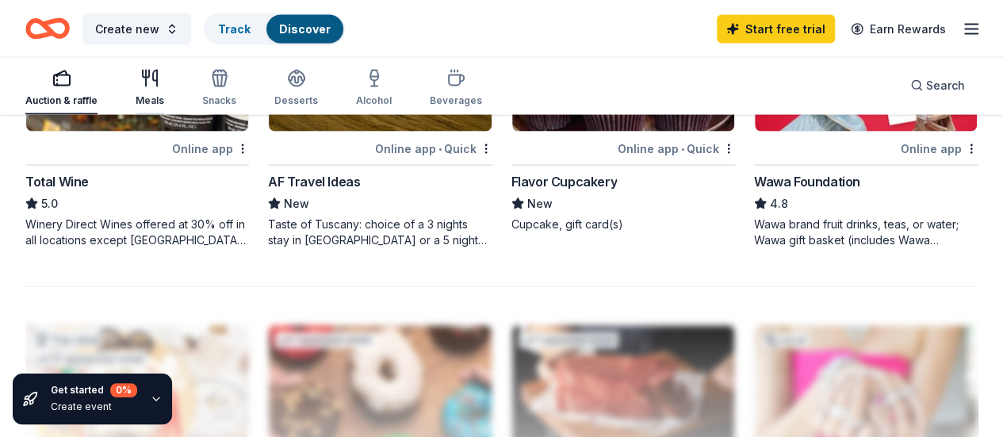
click at [159, 78] on icon "button" at bounding box center [149, 77] width 19 height 19
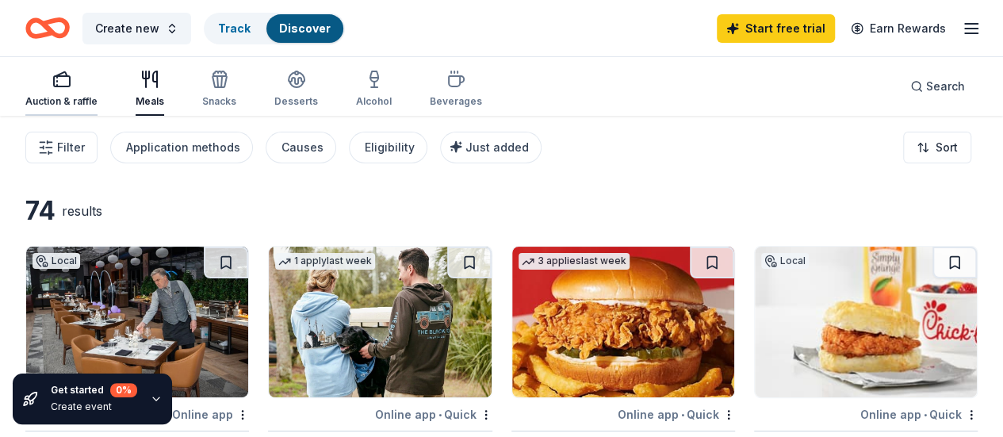
click at [63, 93] on div "Auction & raffle" at bounding box center [61, 89] width 72 height 38
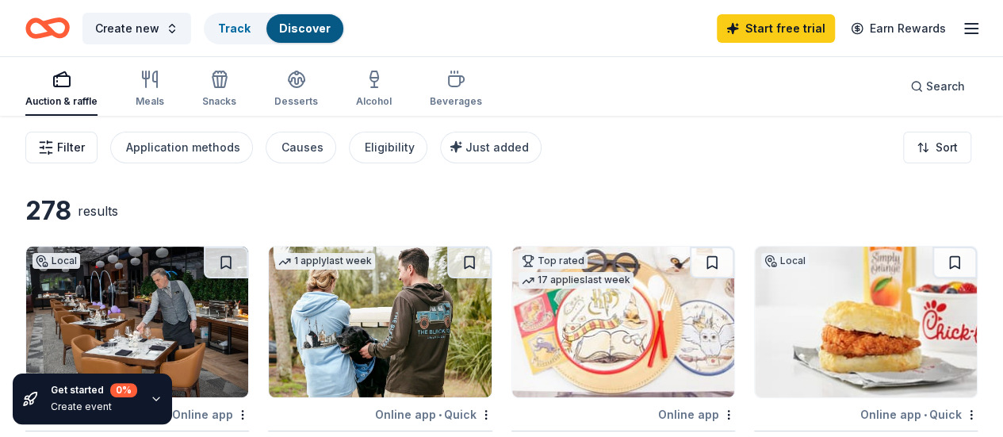
click at [68, 147] on button "Filter" at bounding box center [61, 148] width 72 height 32
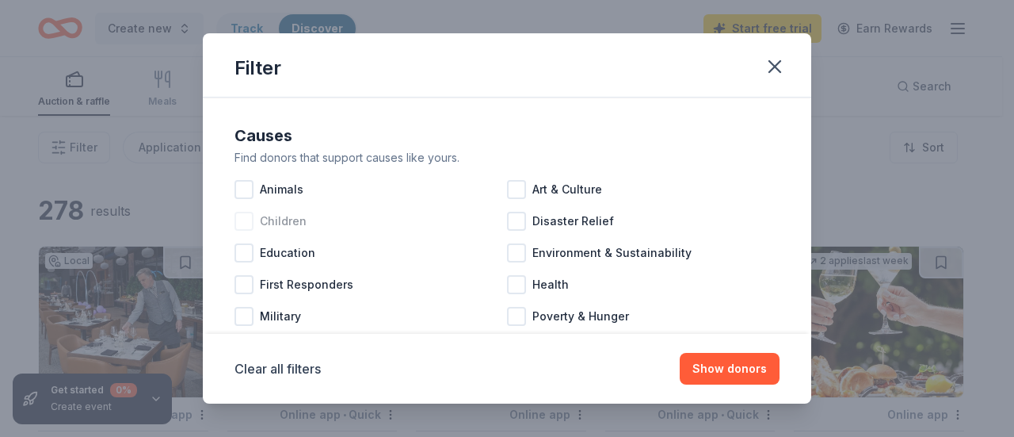
click at [244, 228] on div at bounding box center [244, 221] width 19 height 19
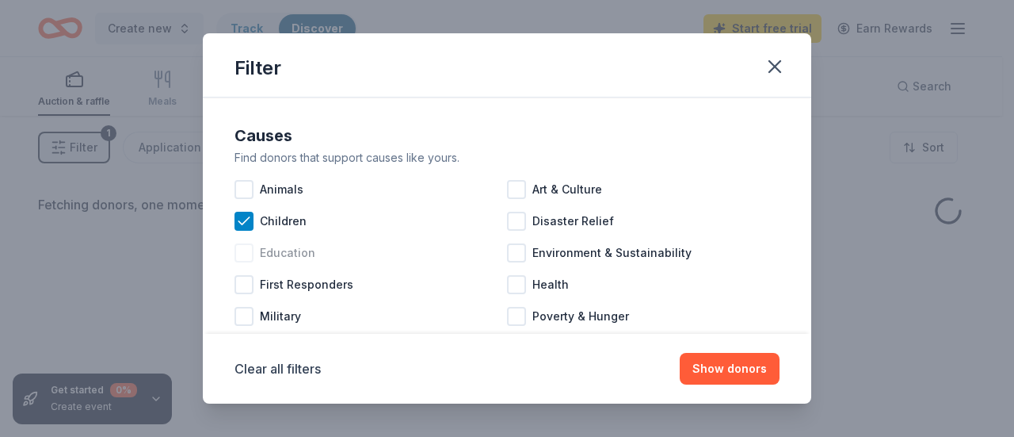
click at [247, 251] on div at bounding box center [244, 252] width 19 height 19
click at [246, 189] on div at bounding box center [244, 189] width 19 height 19
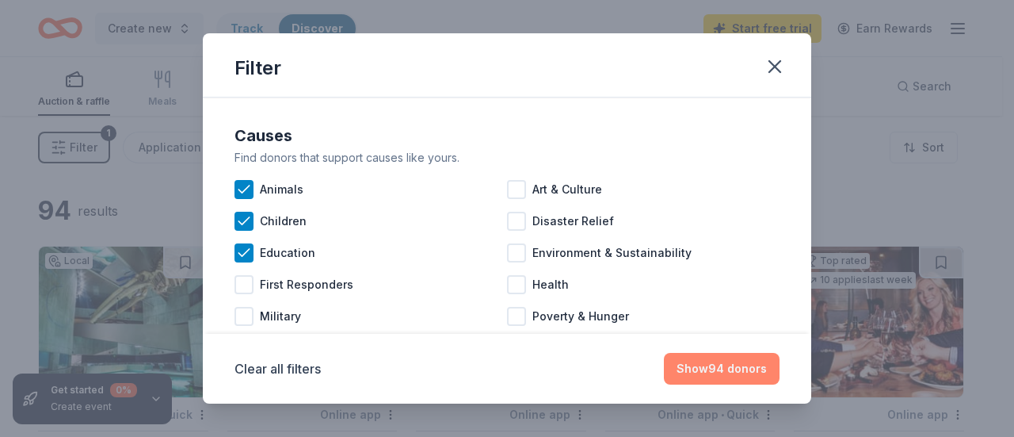
click at [738, 372] on button "Show 94 donors" at bounding box center [722, 369] width 116 height 32
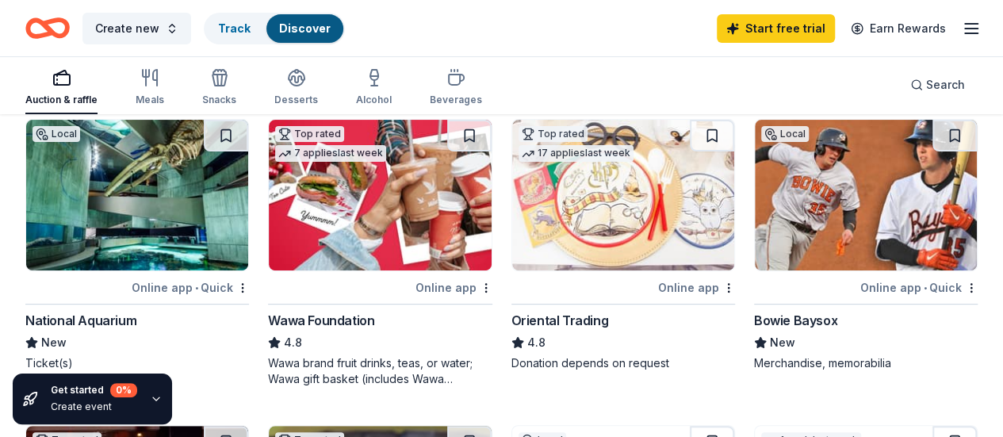
scroll to position [159, 0]
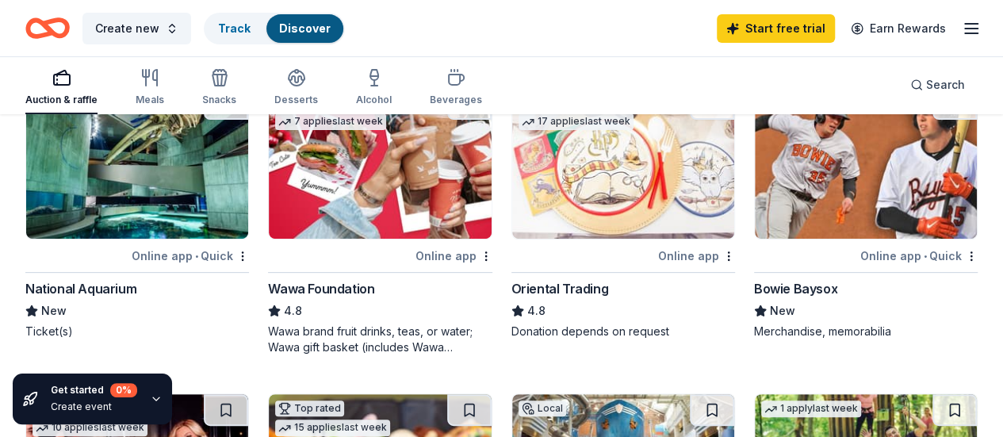
click at [103, 292] on div "National Aquarium" at bounding box center [80, 288] width 111 height 19
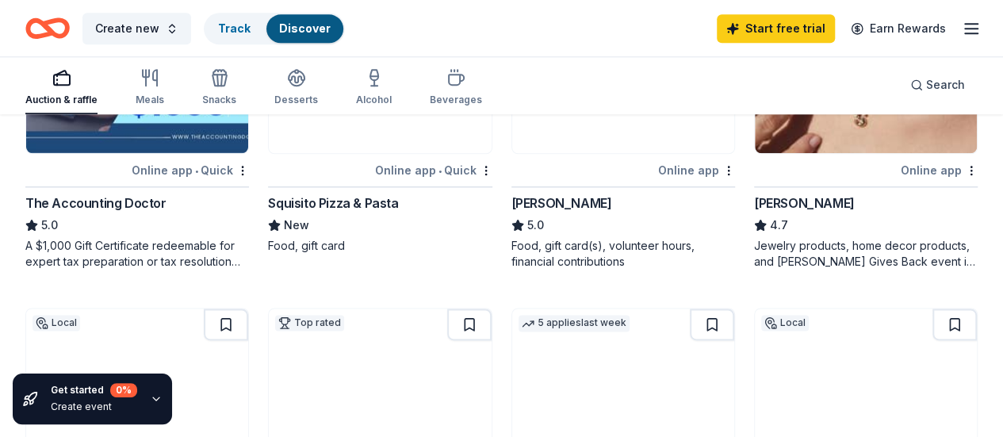
scroll to position [888, 0]
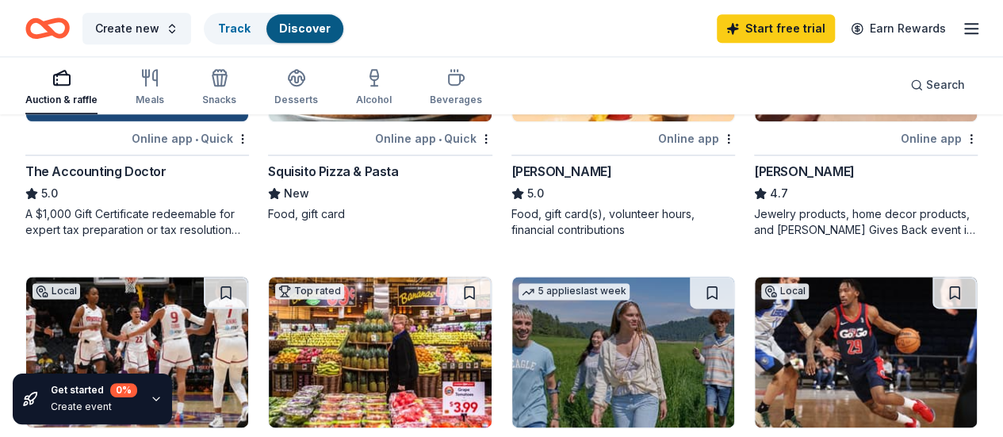
click at [980, 193] on div "94 results Local Online app • Quick National Aquarium New Ticket(s) Top rated 7…" at bounding box center [501, 367] width 1003 height 2279
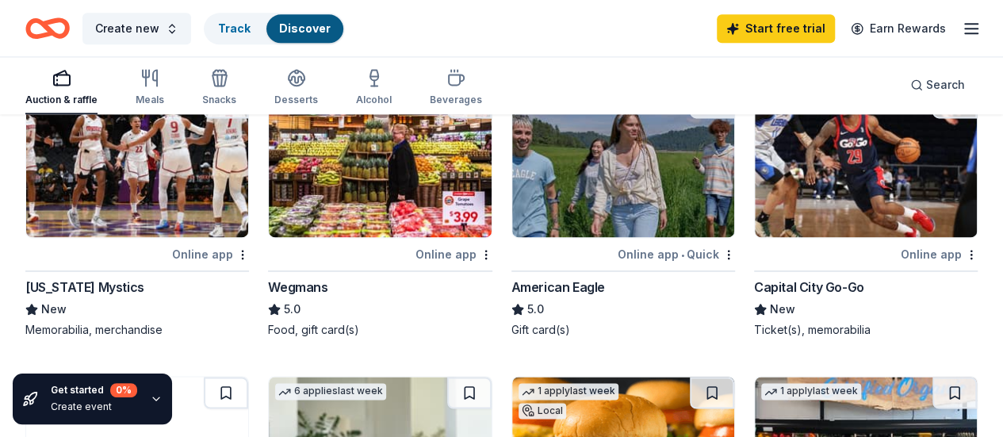
scroll to position [983, 0]
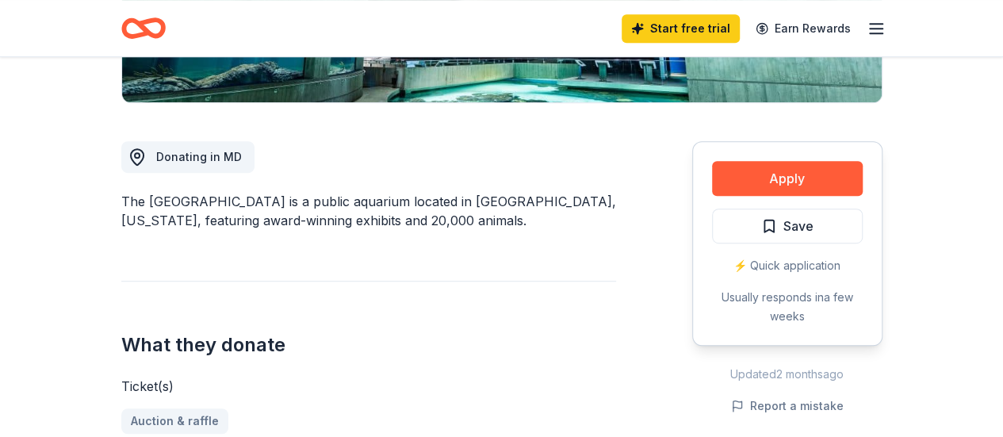
scroll to position [380, 0]
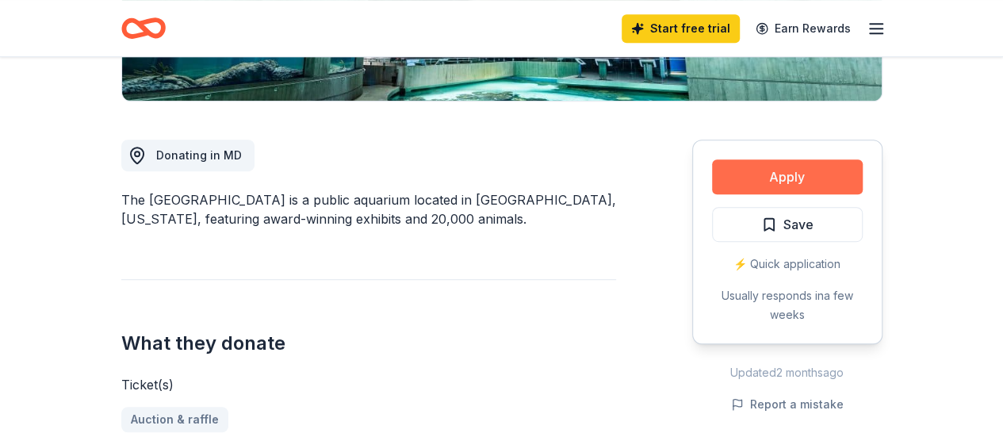
click at [793, 171] on button "Apply" at bounding box center [787, 176] width 151 height 35
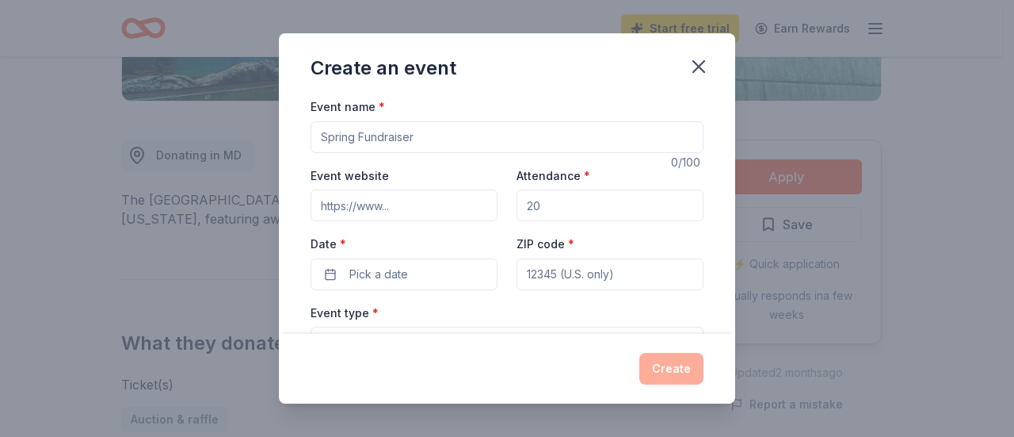
click at [545, 130] on input "Event name *" at bounding box center [507, 137] width 393 height 32
type input "Spring Gala Auction"
type input "150"
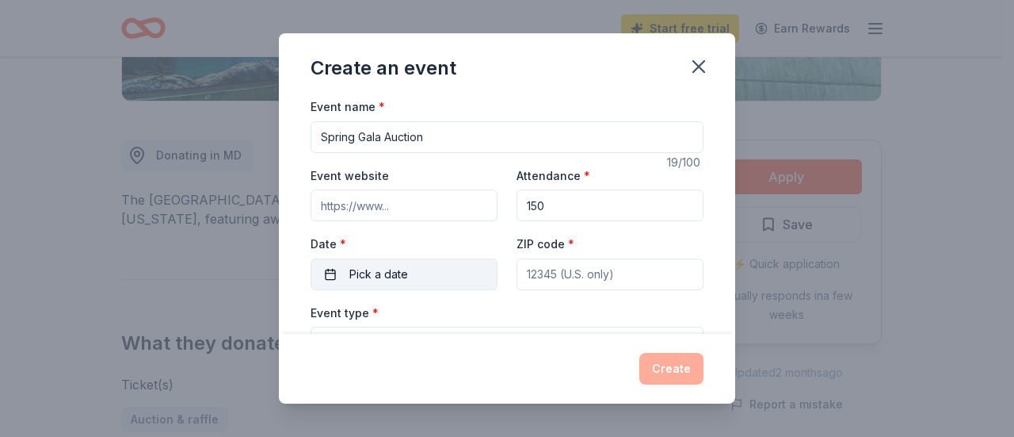
click at [329, 273] on button "Pick a date" at bounding box center [404, 274] width 187 height 32
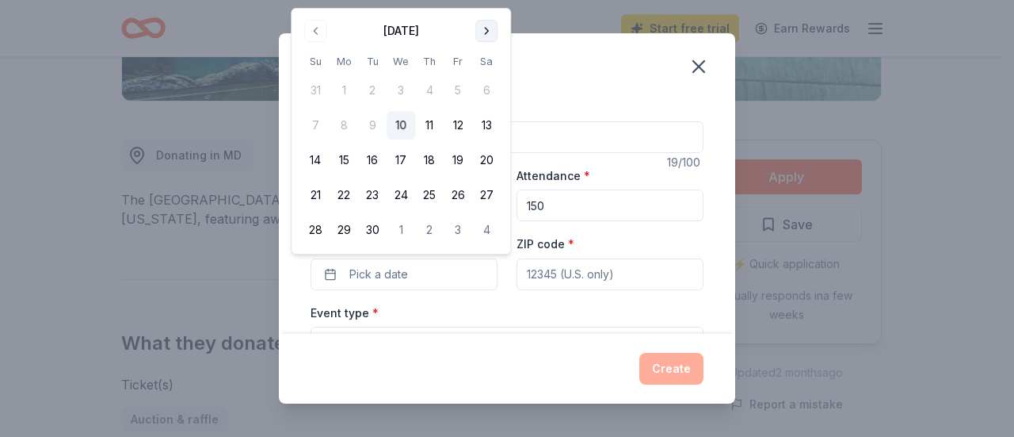
click at [490, 37] on button "Go to next month" at bounding box center [487, 31] width 22 height 22
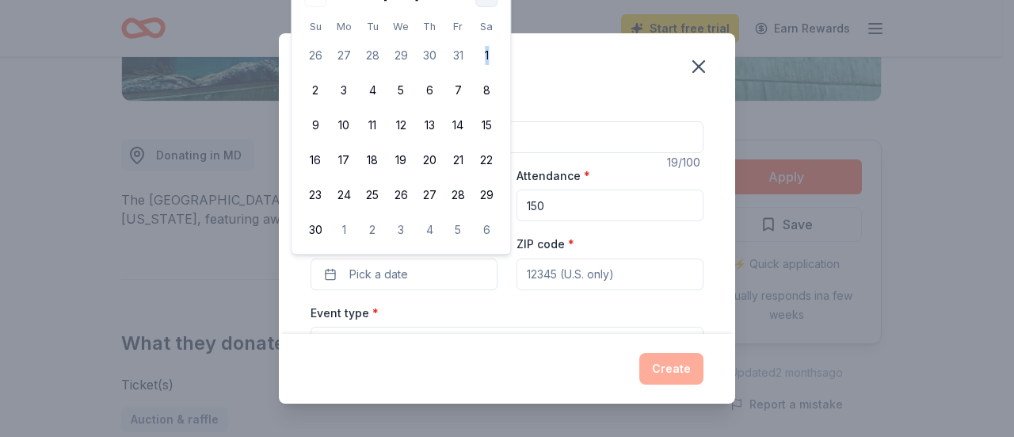
click at [490, 37] on tbody "26 27 28 29 30 31 1 2 3 4 5 6 7 8 9 10 11 12 13 14 15 16 17 18 19 20 21 22 23 2…" at bounding box center [401, 139] width 200 height 209
click at [488, 20] on th "Sa" at bounding box center [486, 26] width 29 height 17
click at [588, 113] on div "Event name * Spring Gala Auction" at bounding box center [507, 125] width 393 height 56
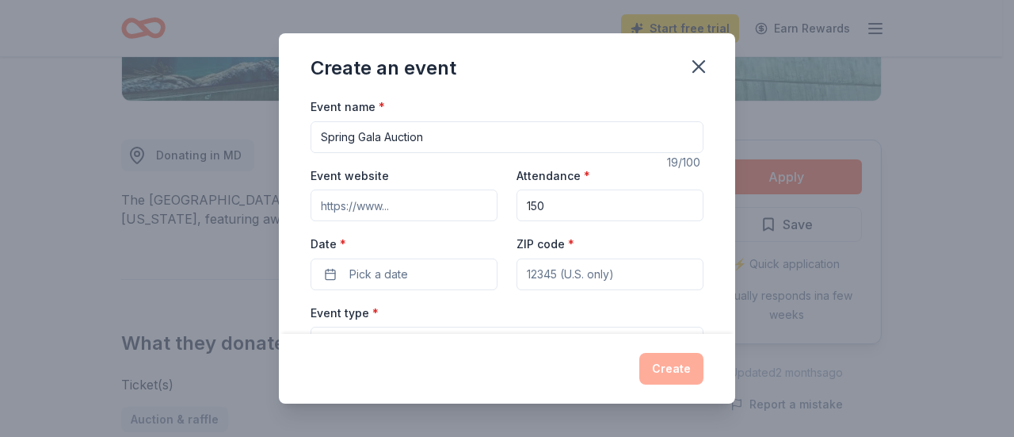
click at [835, 185] on div "Create an event Event name * Spring Gala Auction 19 /100 Event website Attendan…" at bounding box center [507, 218] width 1014 height 437
click at [697, 75] on icon "button" at bounding box center [699, 66] width 22 height 22
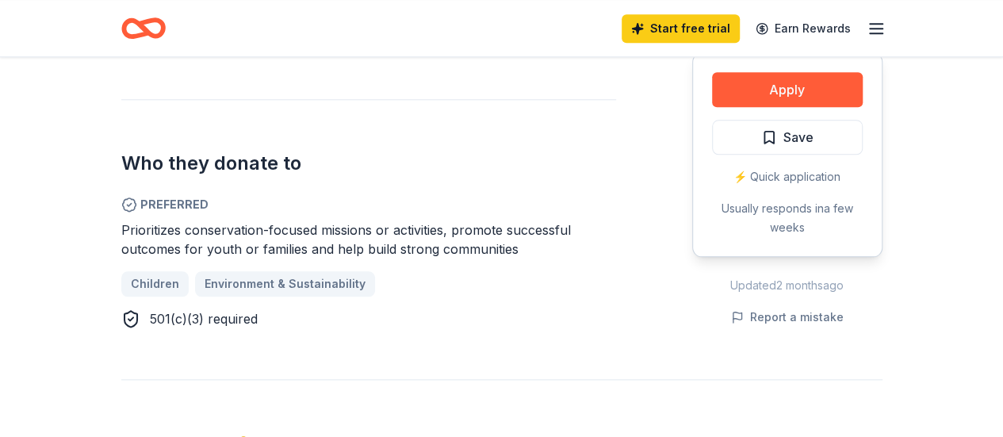
scroll to position [856, 0]
